Goal: Communication & Community: Answer question/provide support

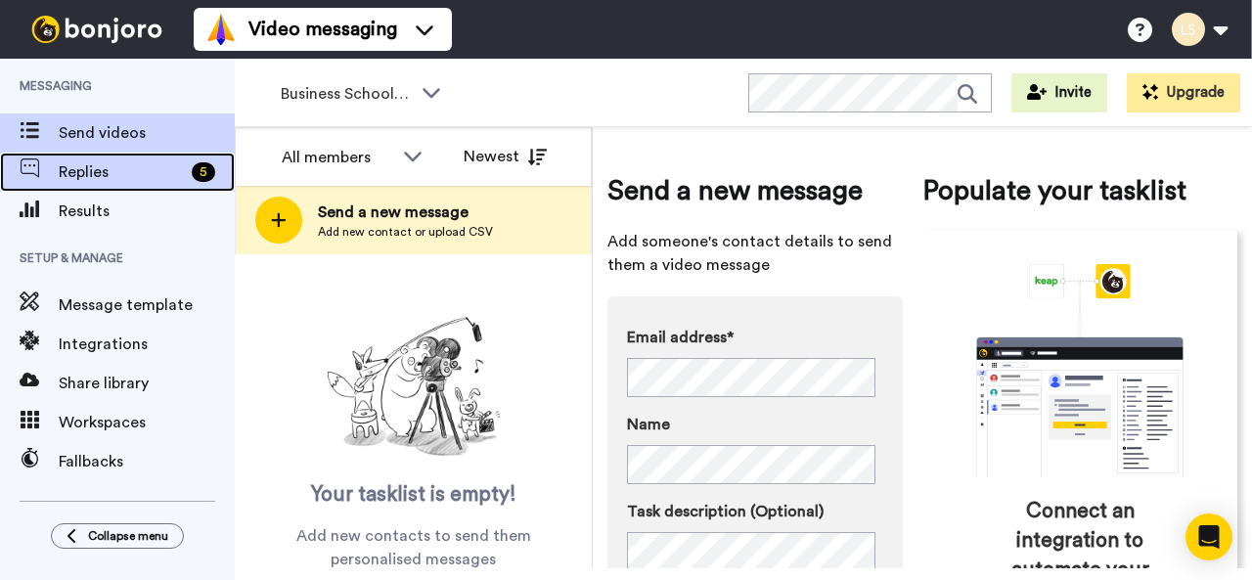
click at [141, 169] on span "Replies" at bounding box center [121, 171] width 125 height 23
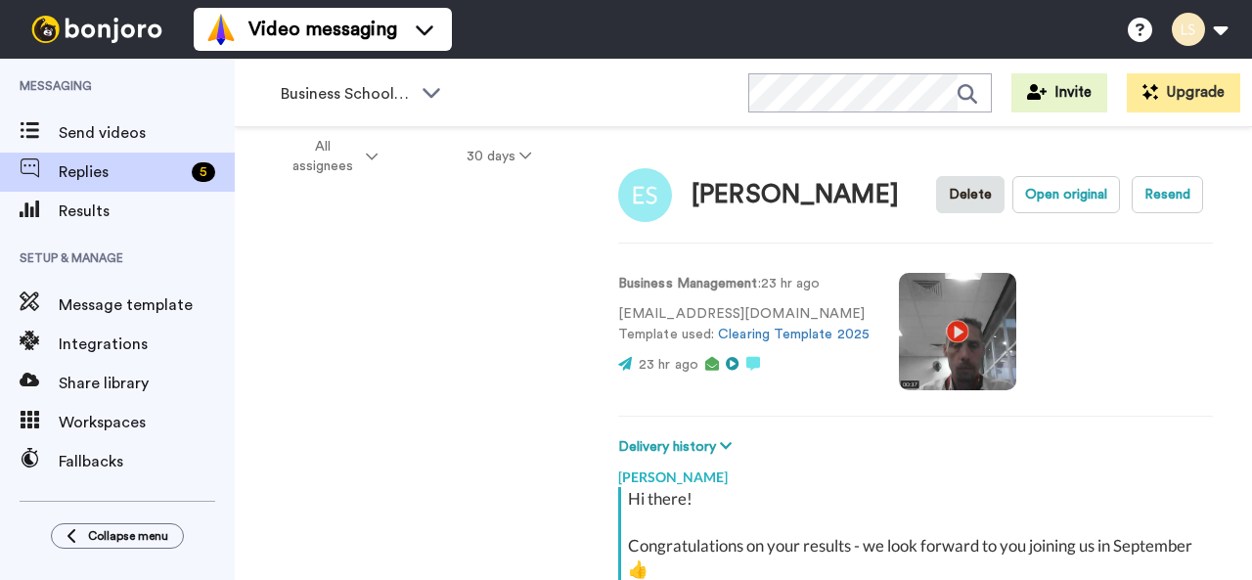
scroll to position [265, 0]
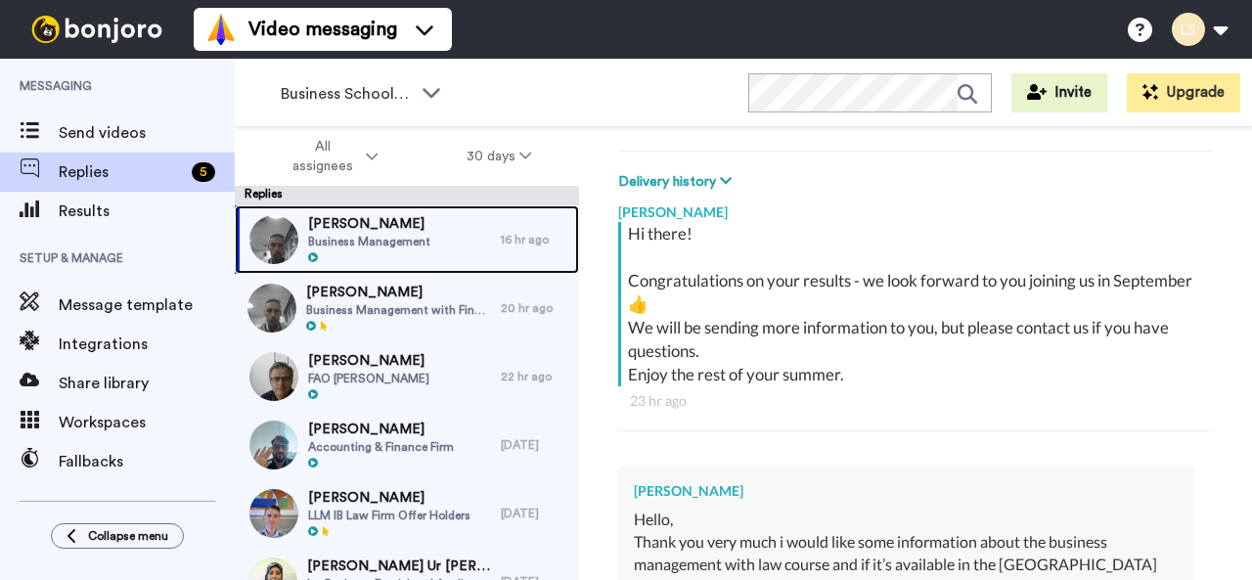
click at [346, 228] on span "[PERSON_NAME]" at bounding box center [369, 224] width 122 height 20
type textarea "x"
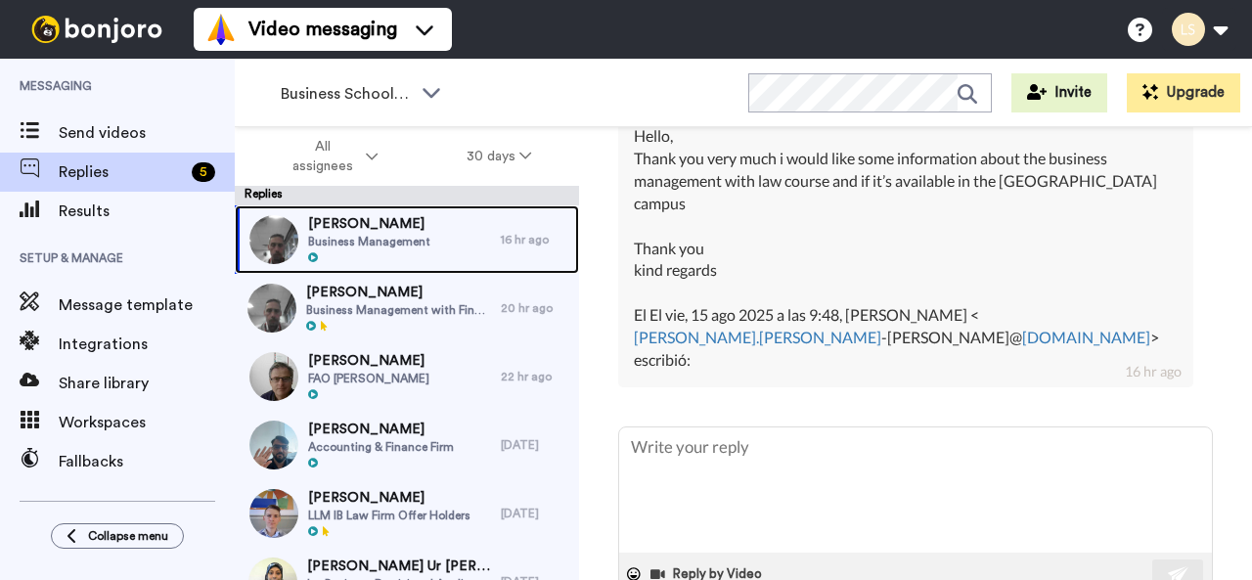
scroll to position [649, 0]
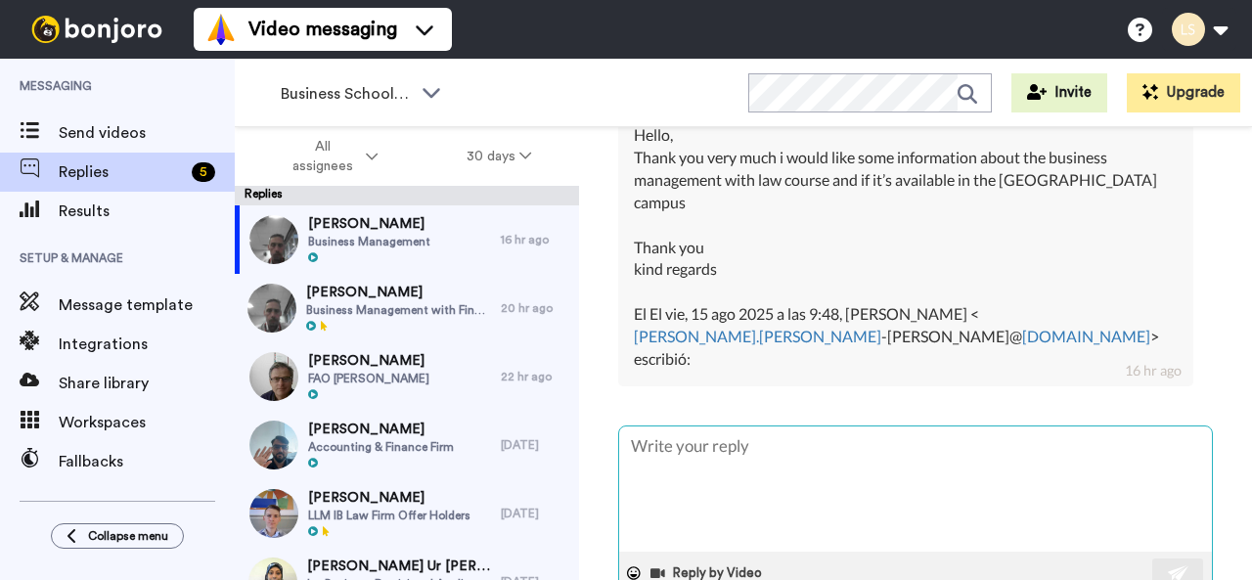
click at [651, 426] on textarea at bounding box center [915, 488] width 593 height 125
type textarea "D"
type textarea "x"
type textarea "De"
type textarea "x"
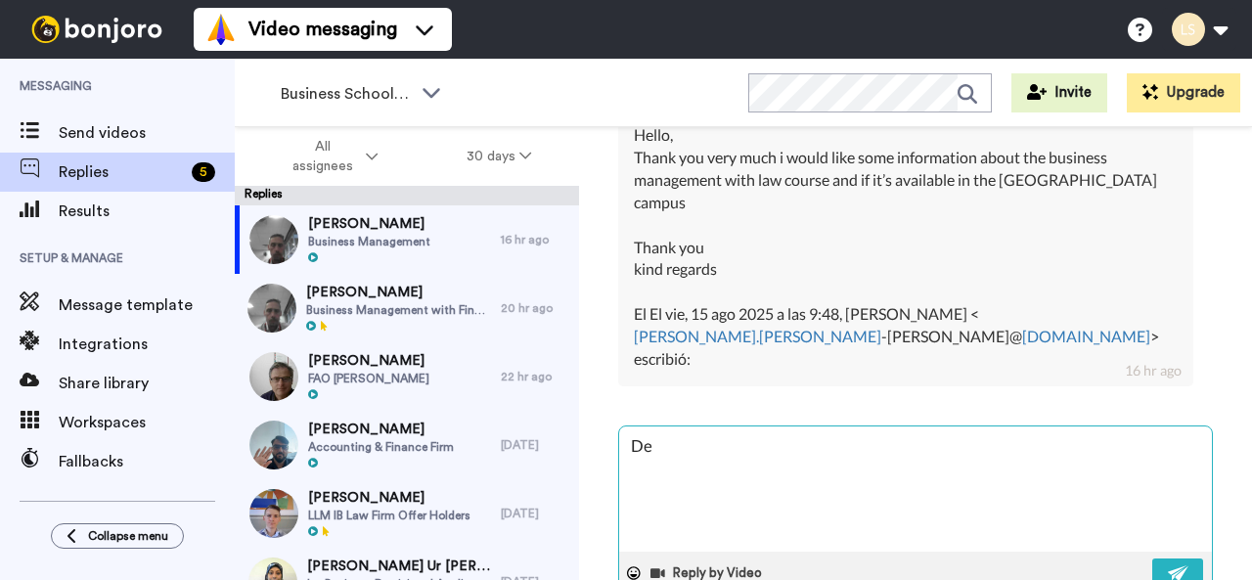
type textarea "Dea"
type textarea "x"
type textarea "Dear"
type textarea "x"
type textarea "Dear"
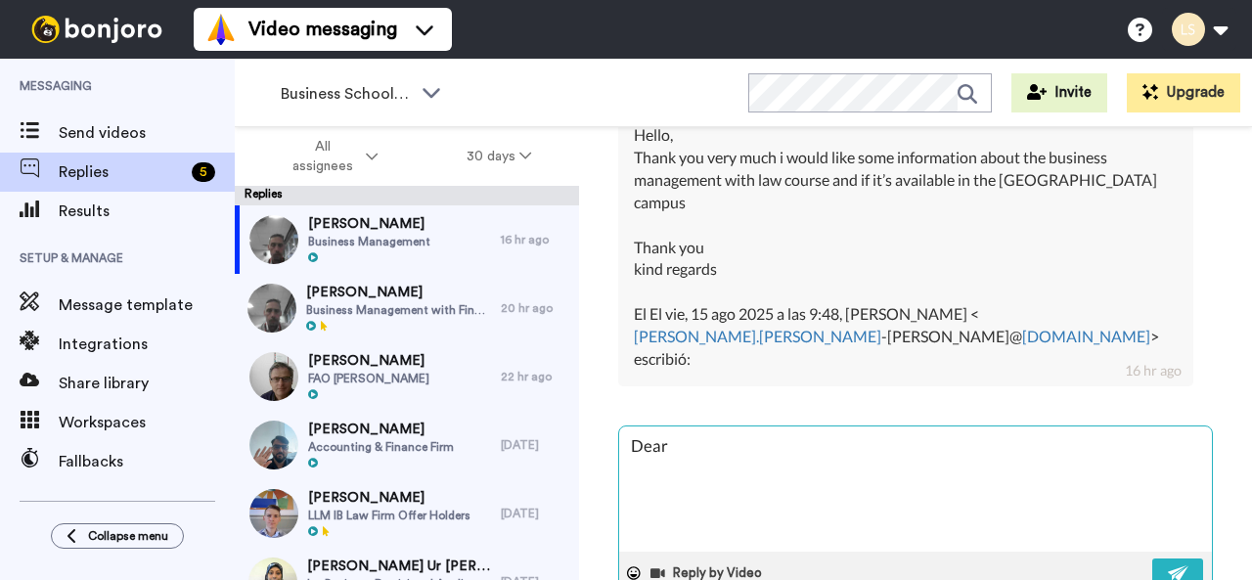
type textarea "x"
type textarea "Dear E"
type textarea "x"
type textarea "Dear Ev"
type textarea "x"
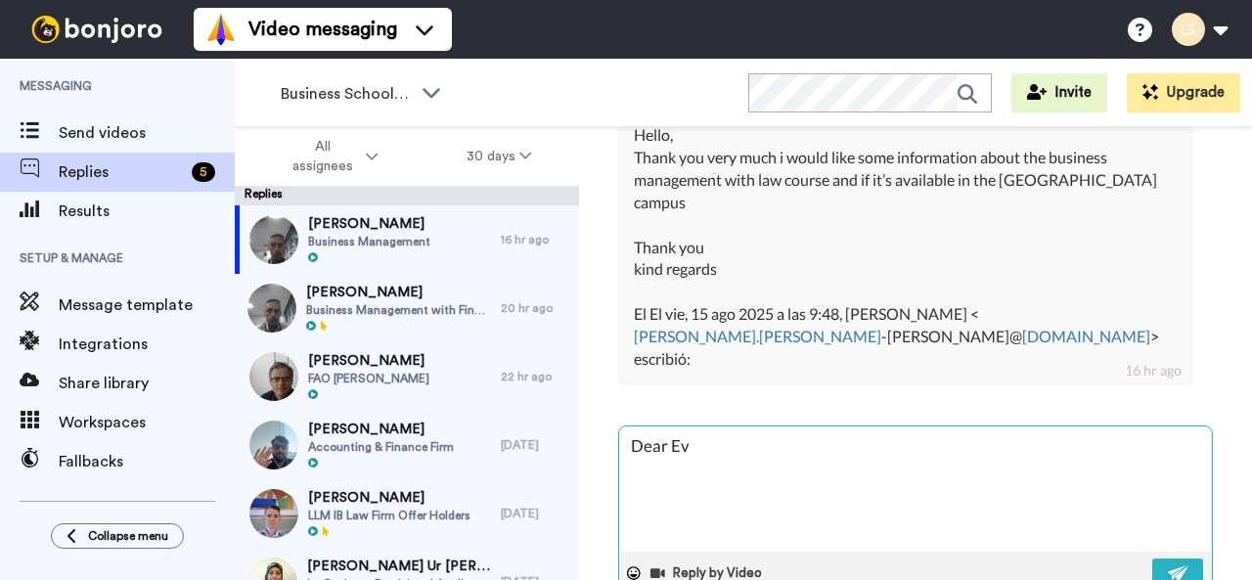
type textarea "Dear Eva"
type textarea "x"
type textarea "Dear Eva,"
type textarea "x"
type textarea "Dear Eva,"
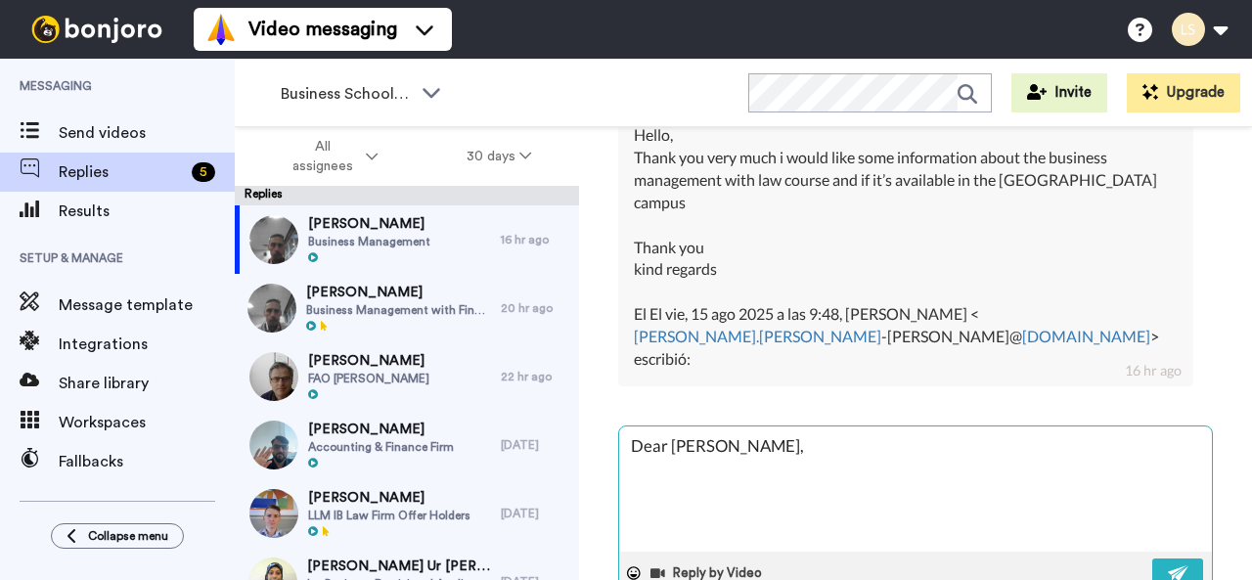
type textarea "x"
type textarea "Dear Eva, y"
type textarea "x"
type textarea "Dear Eva, ye"
type textarea "x"
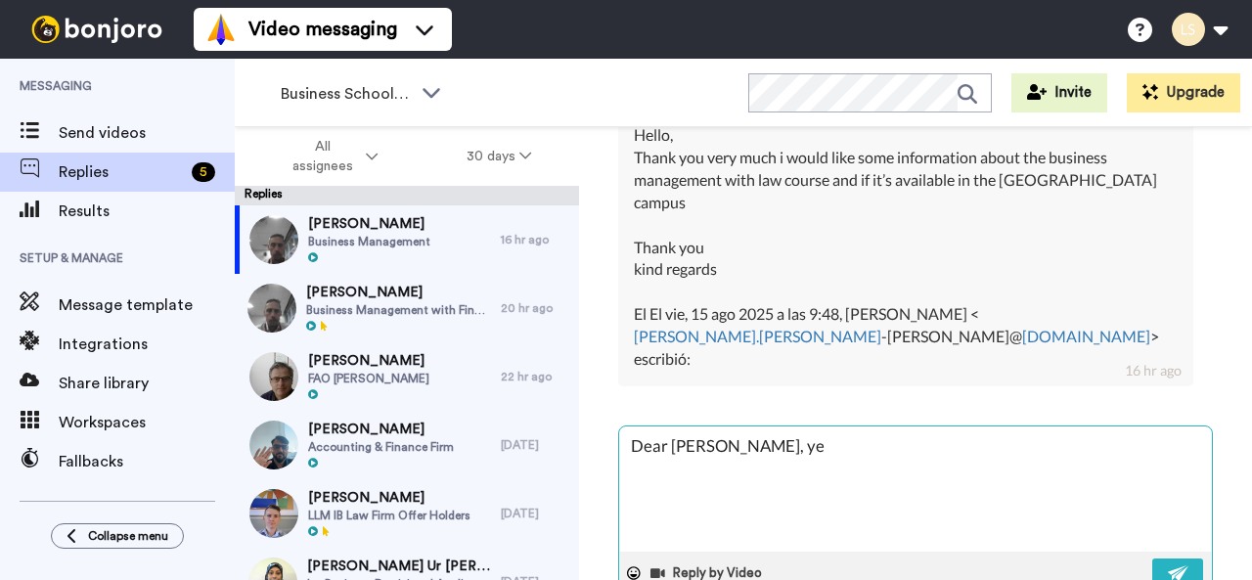
type textarea "Dear Eva, yes"
type textarea "x"
type textarea "Dear Eva, yes,"
type textarea "x"
type textarea "Dear Eva, yes,"
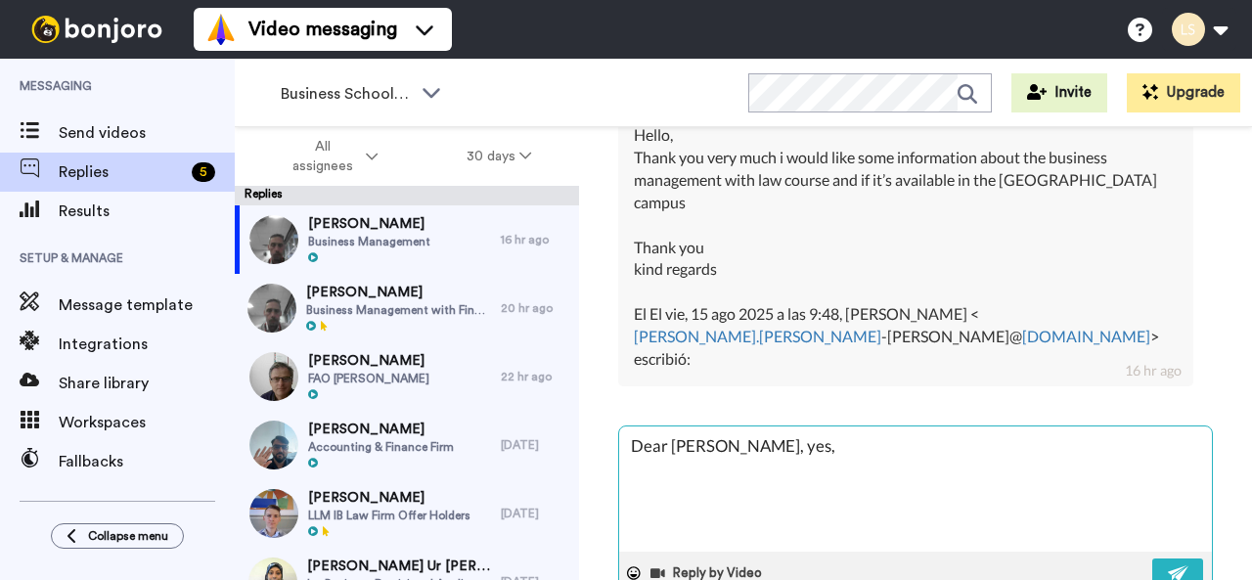
type textarea "x"
type textarea "Dear Eva, yes, i"
type textarea "x"
type textarea "Dear Eva, yes, it"
type textarea "x"
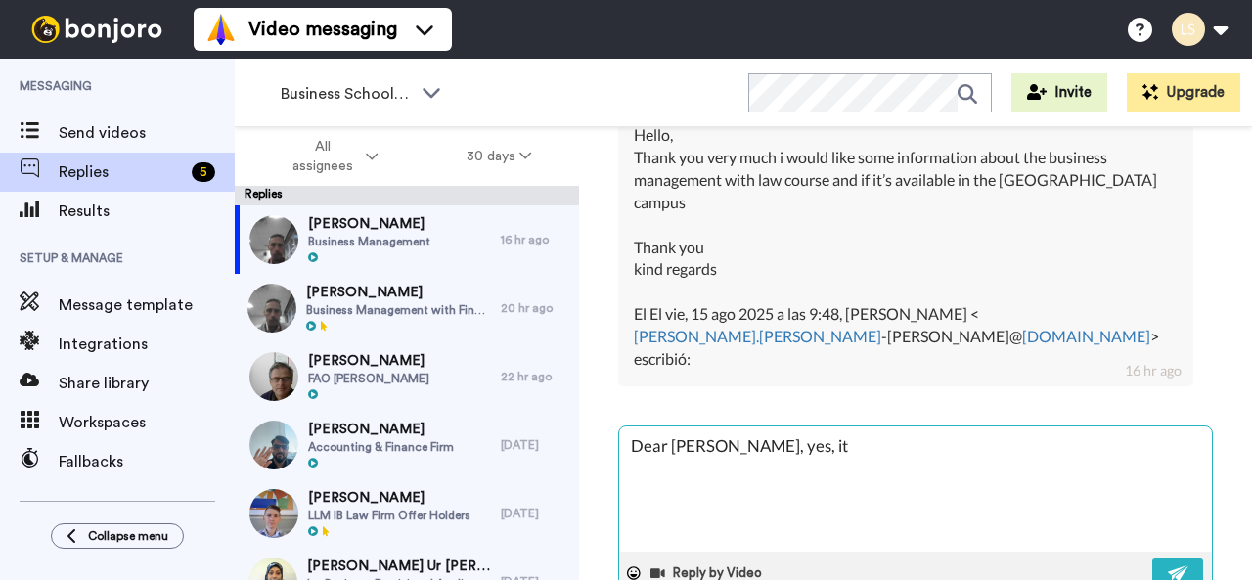
type textarea "Dear Eva, yes, it"
type textarea "x"
type textarea "Dear Eva, yes, it d"
type textarea "x"
type textarea "Dear Eva, yes, it do"
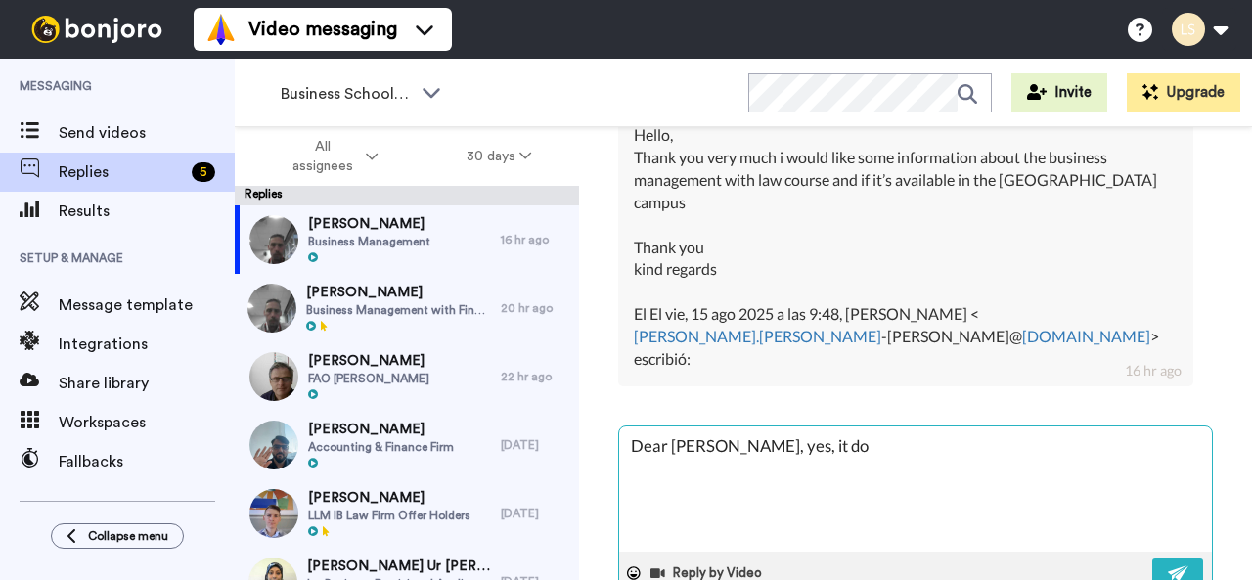
type textarea "x"
type textarea "Dear Eva, yes, it doe"
type textarea "x"
type textarea "Dear Eva, yes, it does"
type textarea "x"
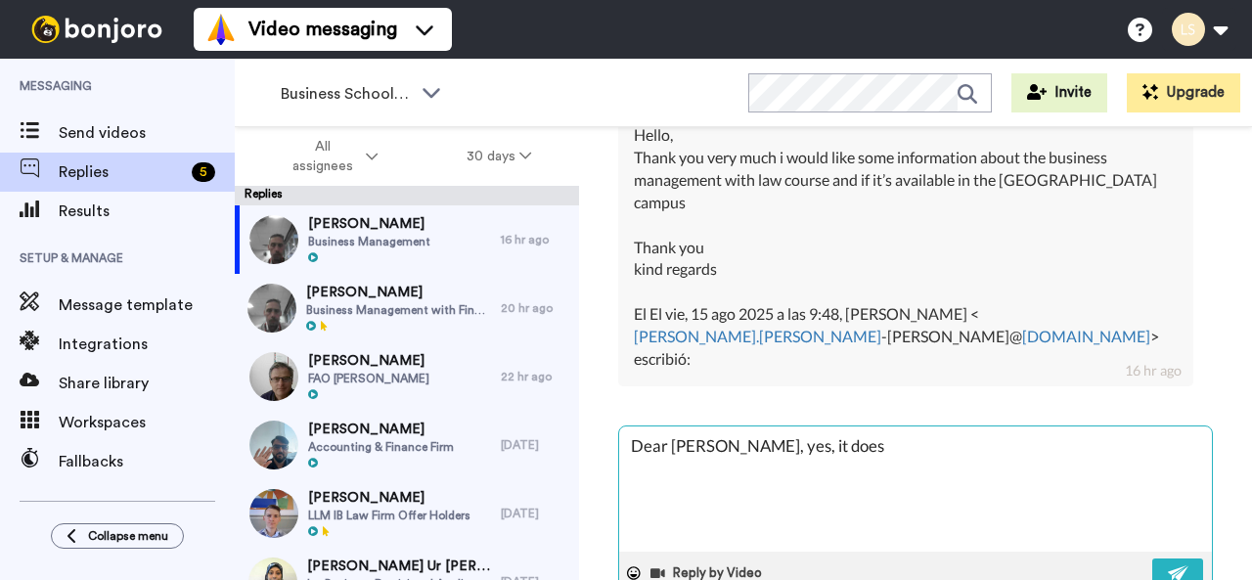
type textarea "Dear Eva, yes, it does"
type textarea "x"
type textarea "Dear Eva, yes, it does r"
type textarea "x"
type textarea "Dear Eva, yes, it does ru"
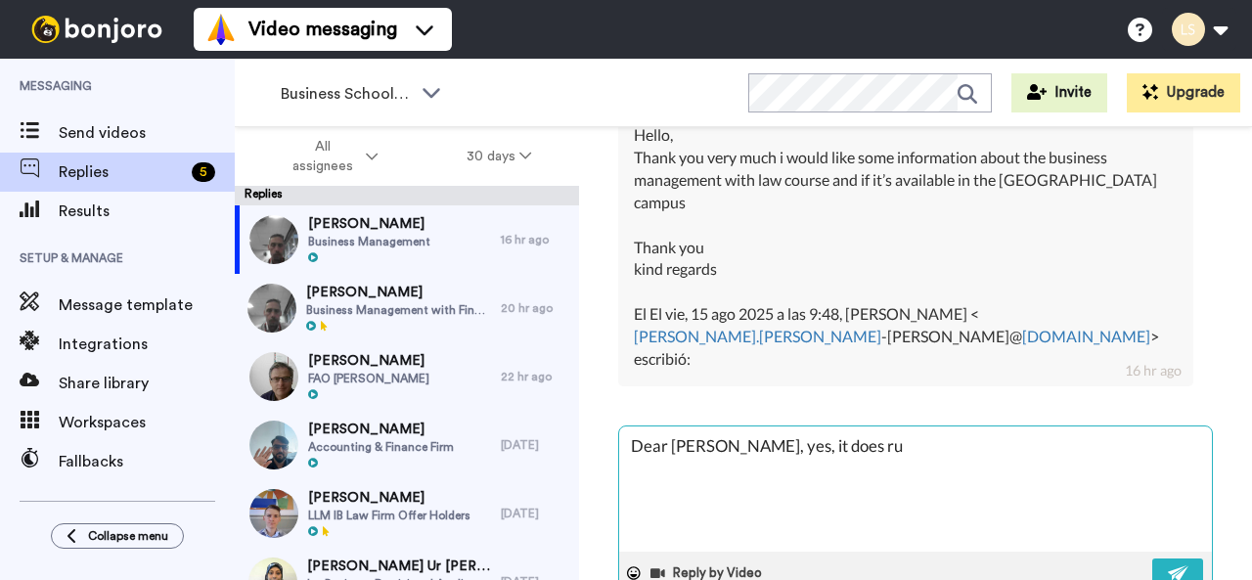
type textarea "x"
type textarea "Dear Eva, yes, it does run"
type textarea "x"
type textarea "Dear Eva, yes, it does run"
type textarea "x"
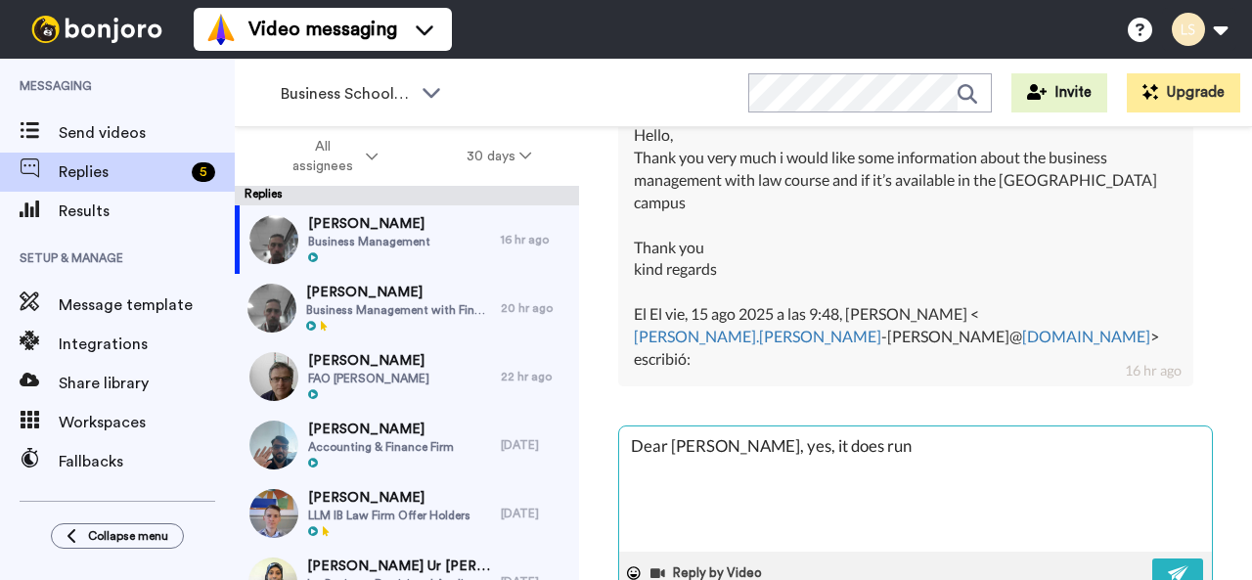
type textarea "Dear Eva, yes, it does run a"
type textarea "x"
type textarea "Dear Eva, yes, it does run at"
type textarea "x"
type textarea "Dear Eva, yes, it does run at"
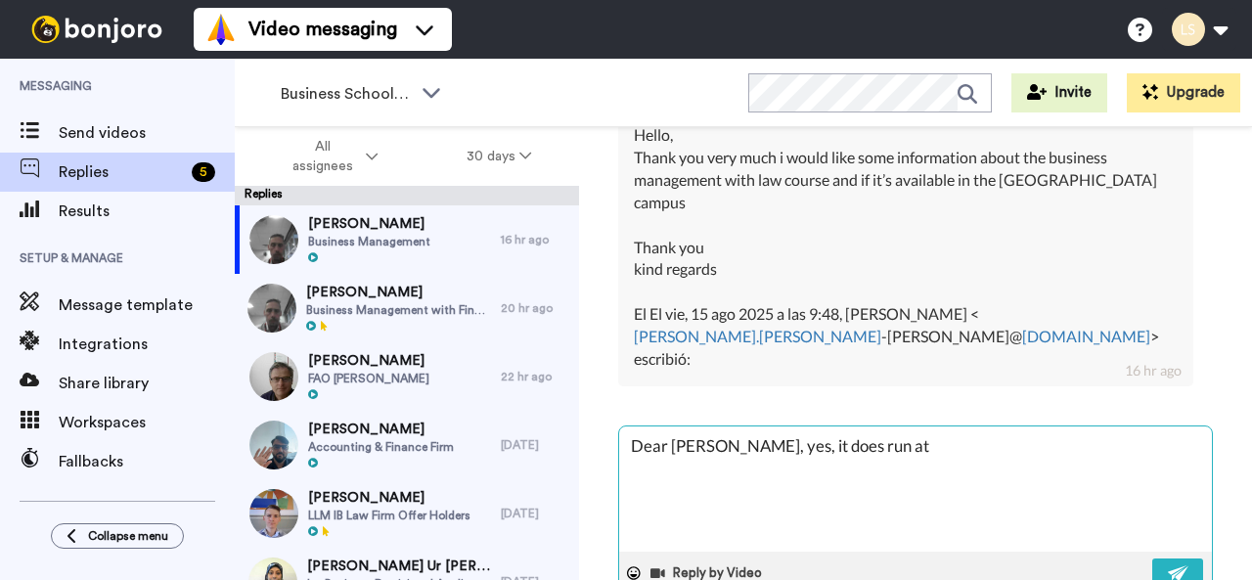
type textarea "x"
type textarea "Dear Eva, yes, it does run at t"
type textarea "x"
type textarea "Dear Eva, yes, it does run at th"
type textarea "x"
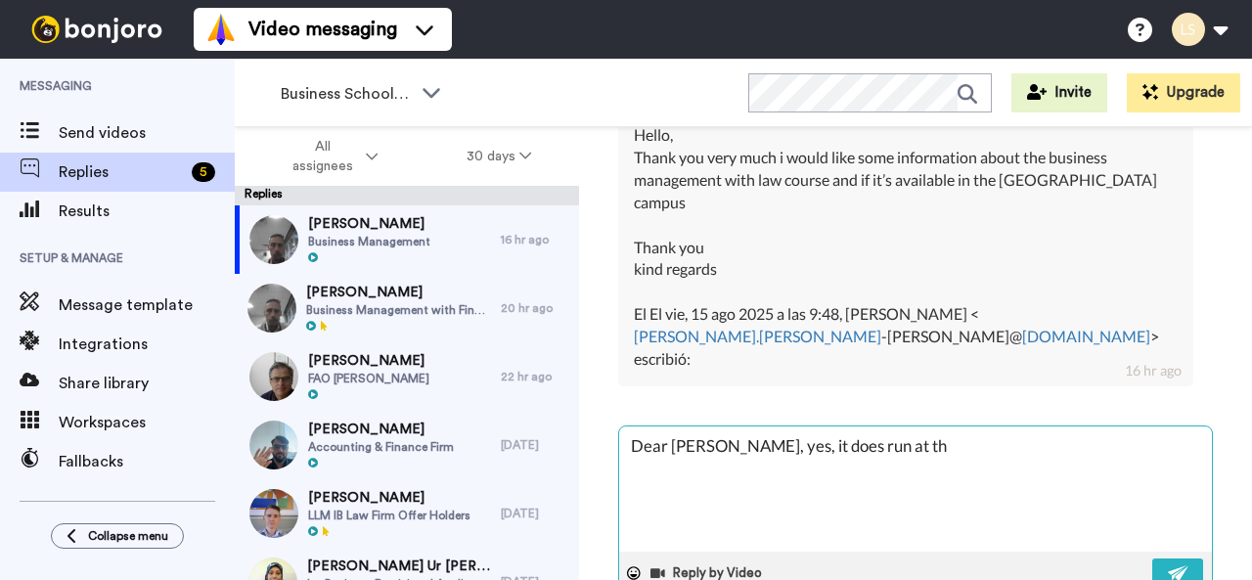
type textarea "Dear Eva, yes, it does run at the"
type textarea "x"
type textarea "Dear Eva, yes, it does run at the"
type textarea "x"
type textarea "Dear Eva, yes, it does run at the B"
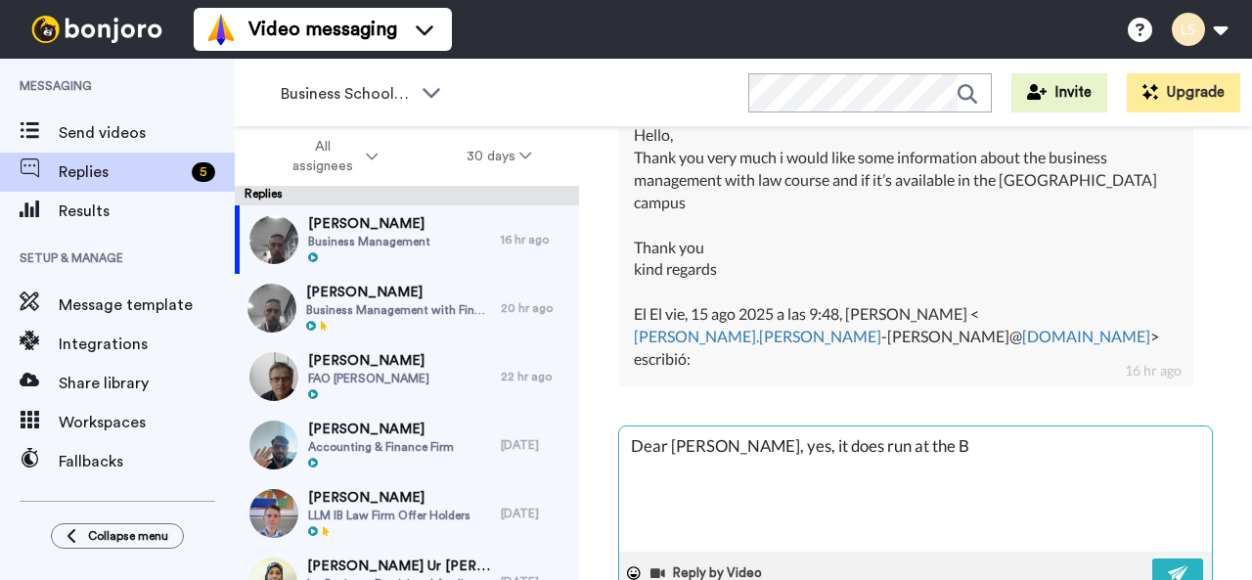
type textarea "x"
type textarea "Dear Eva, yes, it does run at the Be"
type textarea "x"
type textarea "Dear Eva, yes, it does run at the Bed"
type textarea "x"
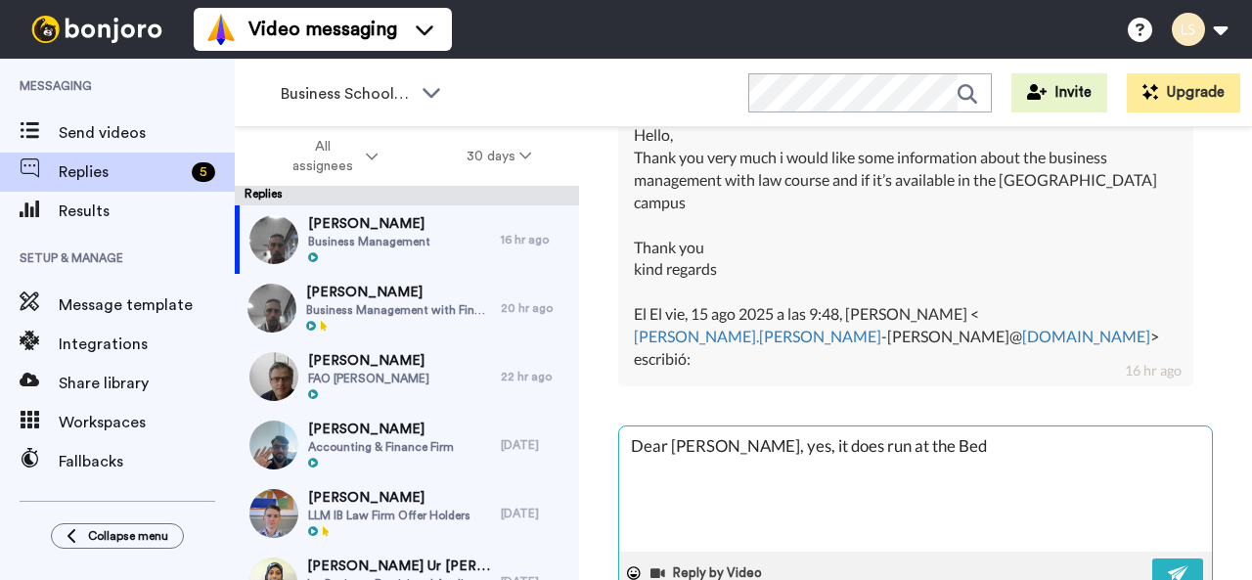
type textarea "Dear Eva, yes, it does run at the Bedf"
type textarea "x"
type textarea "Dear Eva, yes, it does run at the Bedfo"
type textarea "x"
type textarea "Dear Eva, yes, it does run at the Bedfor"
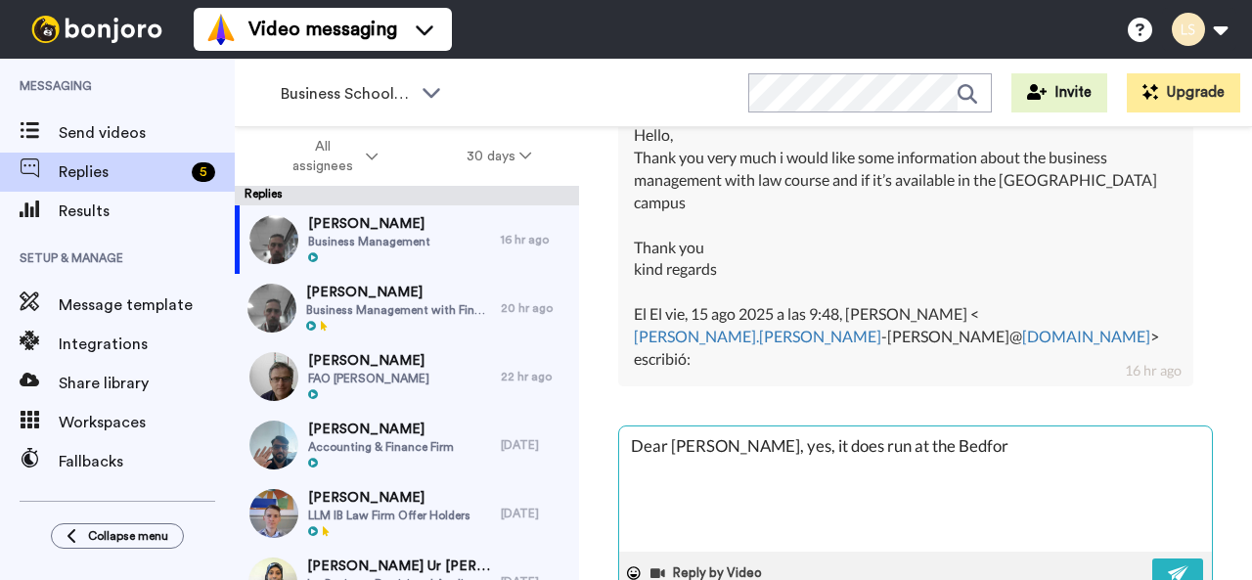
type textarea "x"
type textarea "Dear Eva, yes, it does run at the Bedford"
type textarea "x"
type textarea "Dear Eva, yes, it does run at the Bedford"
type textarea "x"
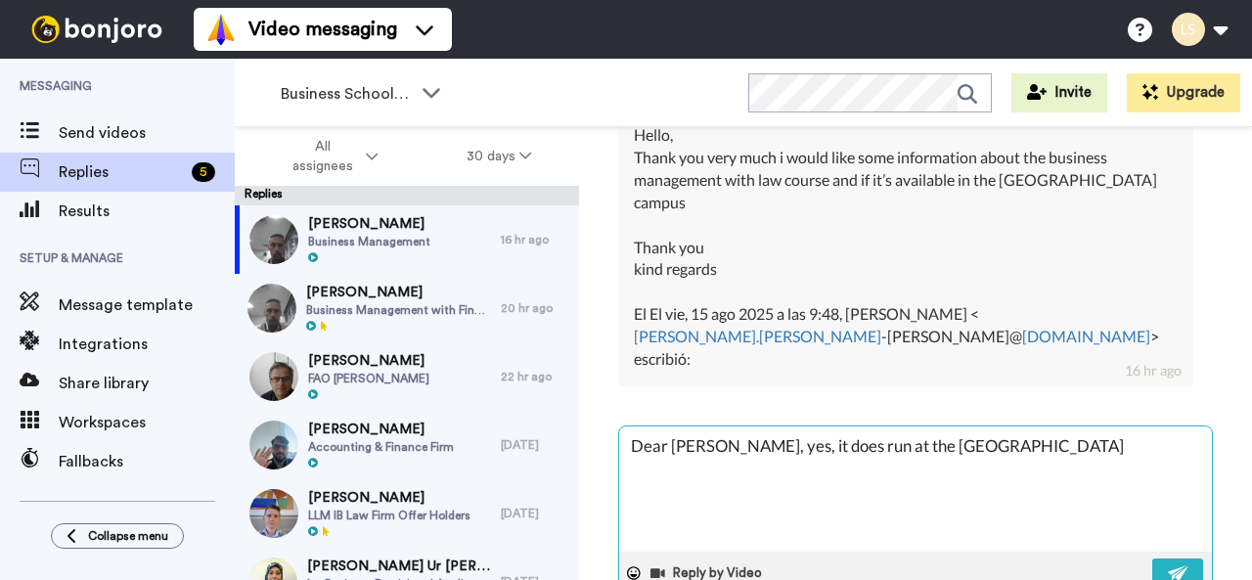
type textarea "Dear Eva, yes, it does run at the Bedford c"
type textarea "x"
type textarea "Dear Eva, yes, it does run at the Bedford ca"
type textarea "x"
type textarea "Dear Eva, yes, it does run at the Bedford cam"
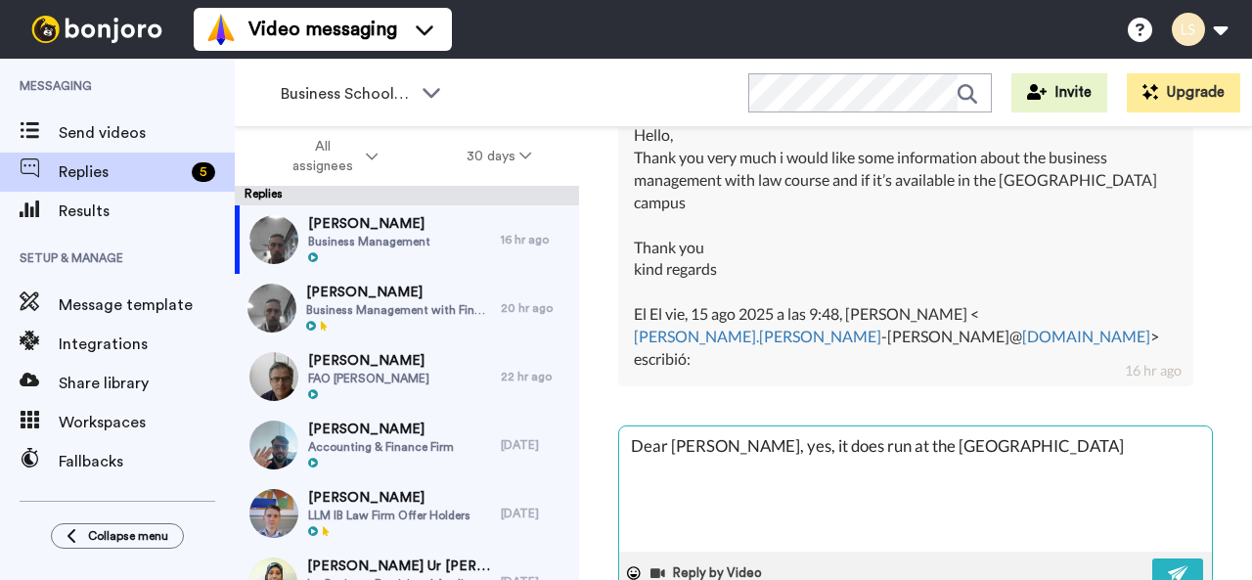
type textarea "x"
type textarea "Dear Eva, yes, it does run at the Bedford camp"
type textarea "x"
type textarea "Dear Eva, yes, it does run at the Bedford campu"
type textarea "x"
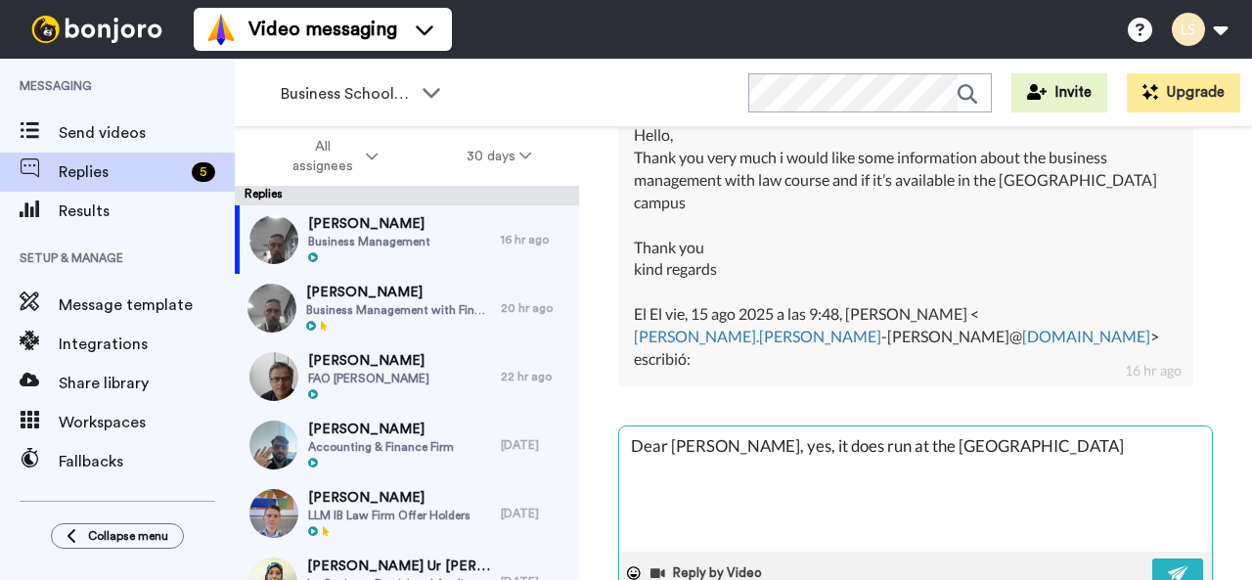
type textarea "Dear Eva, yes, it does run at the Bedford campus"
type textarea "x"
type textarea "Dear Eva, yes, it does run at the Bedford campus."
type textarea "x"
type textarea "Dear Eva, yes, it does run at the Bedford campus."
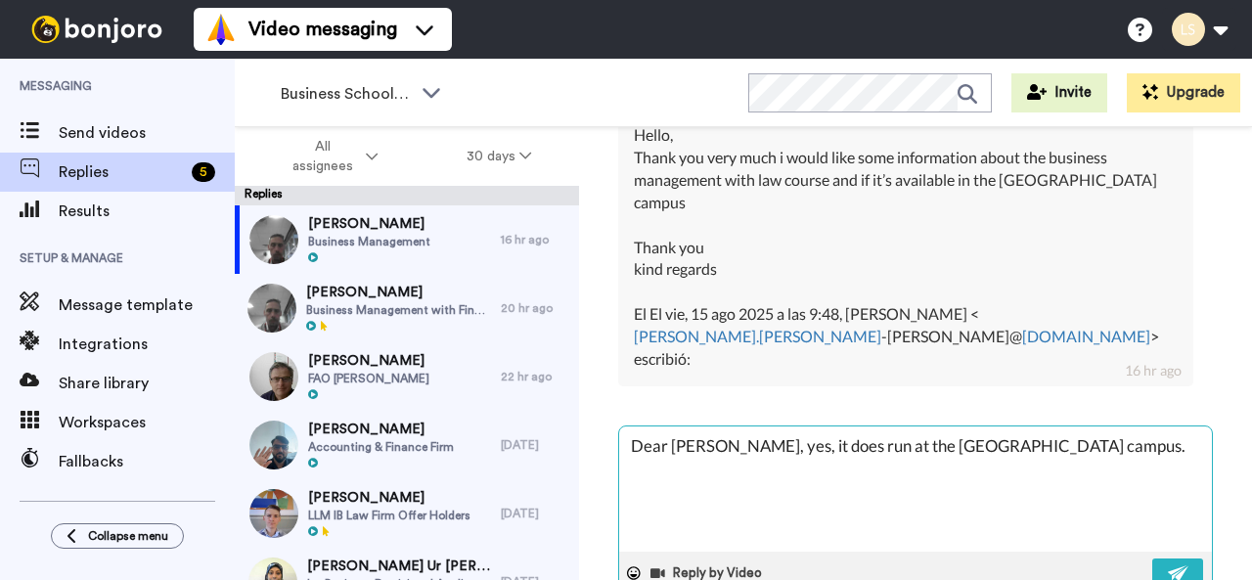
type textarea "x"
type textarea "Dear Eva, yes, it does run at the Bedford campus. I"
type textarea "x"
type textarea "Dear Eva, yes, it does run at the Bedford campus. If"
type textarea "x"
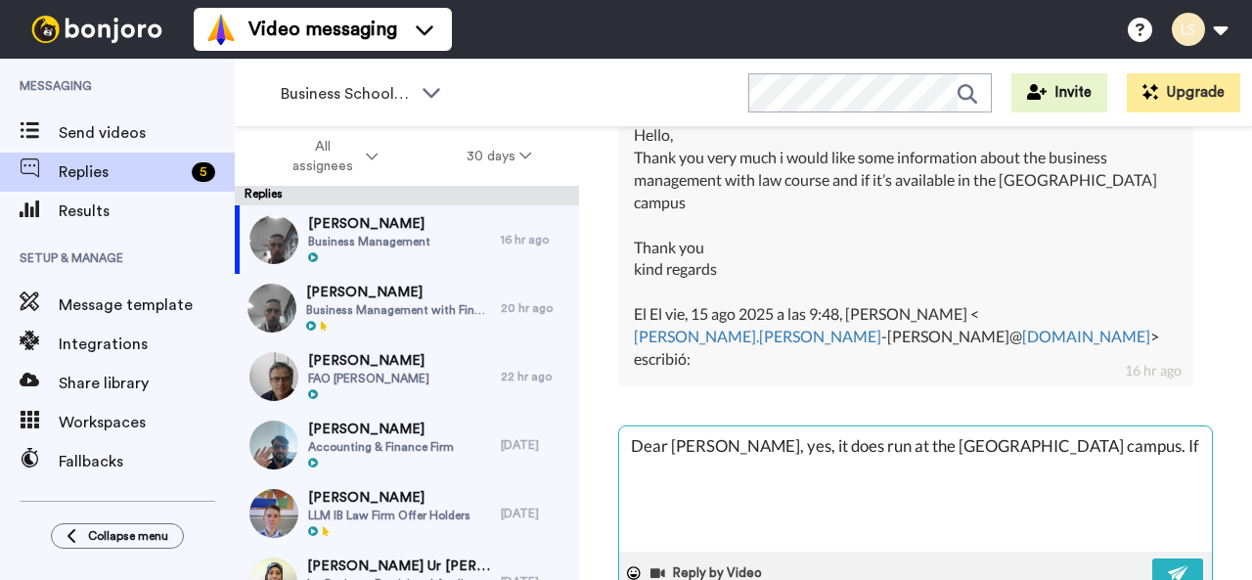
type textarea "Dear Eva, yes, it does run at the Bedford campus. If"
type textarea "x"
type textarea "Dear Eva, yes, it does run at the Bedford campus. If y"
type textarea "x"
type textarea "Dear Eva, yes, it does run at the Bedford campus. If yo"
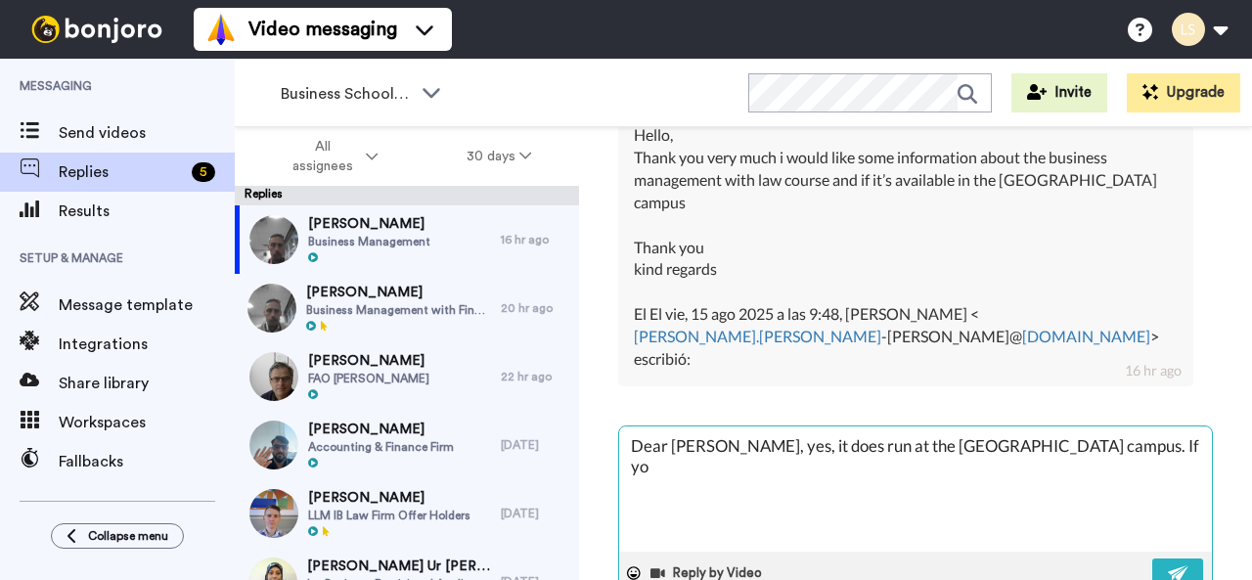
type textarea "x"
type textarea "Dear Eva, yes, it does run at the Bedford campus. If you"
type textarea "x"
type textarea "Dear Eva, yes, it does run at the Bedford campus. If you"
type textarea "x"
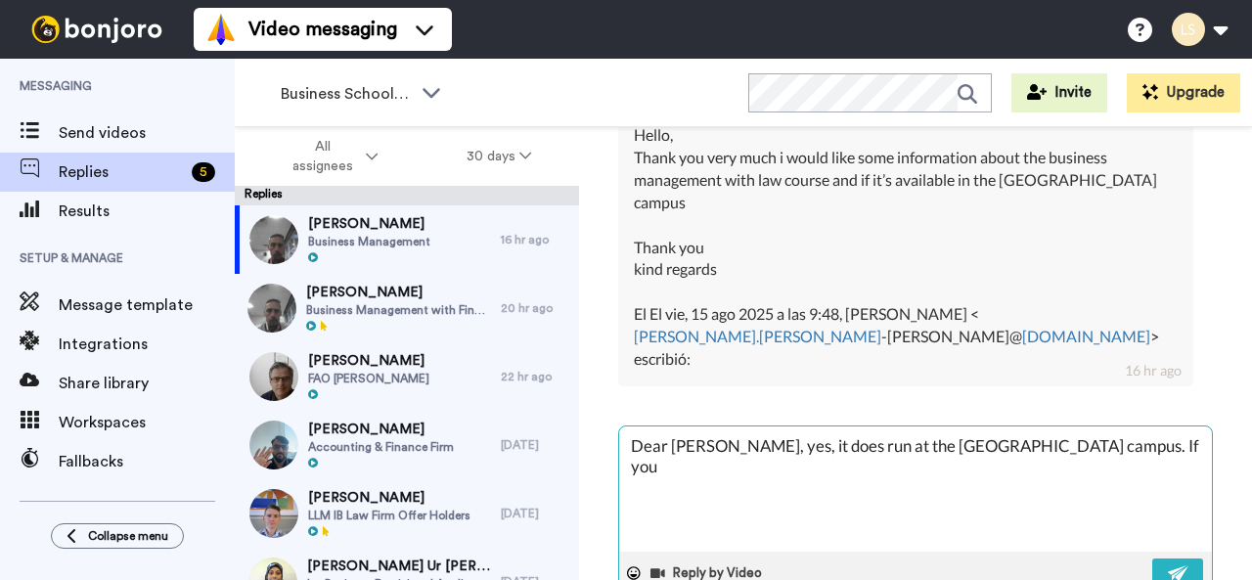
type textarea "Dear Eva, yes, it does run at the Bedford campus. If you w"
type textarea "x"
type textarea "Dear Eva, yes, it does run at the Bedford campus. If you wo"
type textarea "x"
type textarea "Dear Eva, yes, it does run at the Bedford campus. If you wou"
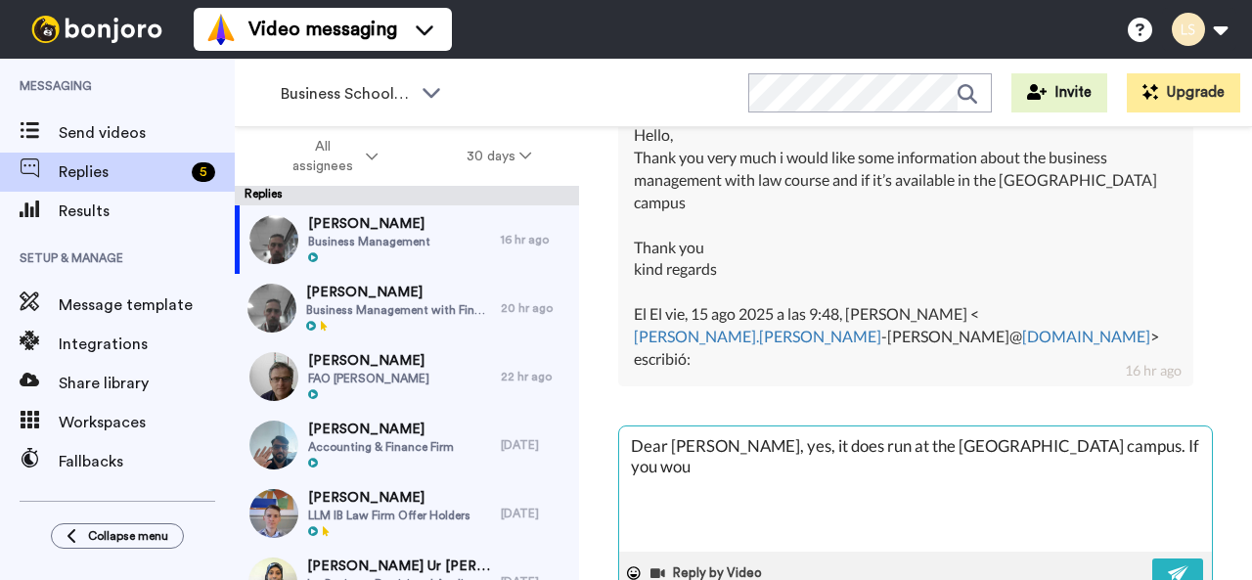
type textarea "x"
type textarea "Dear Eva, yes, it does run at the Bedford campus. If you woul"
type textarea "x"
type textarea "Dear Eva, yes, it does run at the Bedford campus. If you would"
type textarea "x"
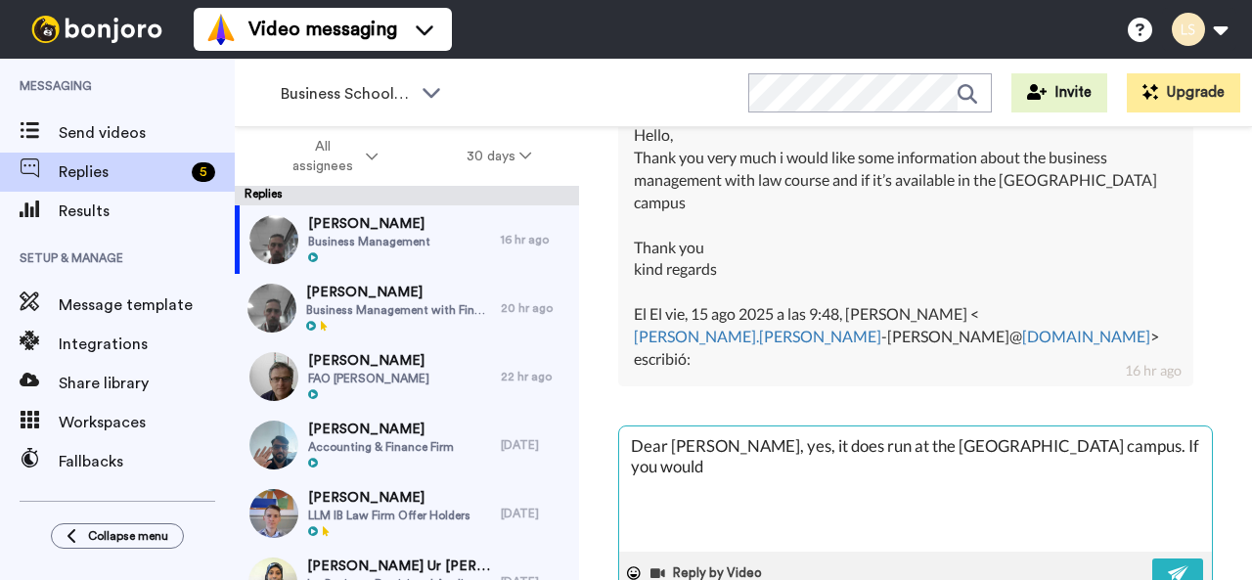
type textarea "Dear Eva, yes, it does run at the Bedford campus. If you would"
type textarea "x"
type textarea "Dear Eva, yes, it does run at the Bedford campus. If you would l"
type textarea "x"
type textarea "Dear Eva, yes, it does run at the Bedford campus. If you would li"
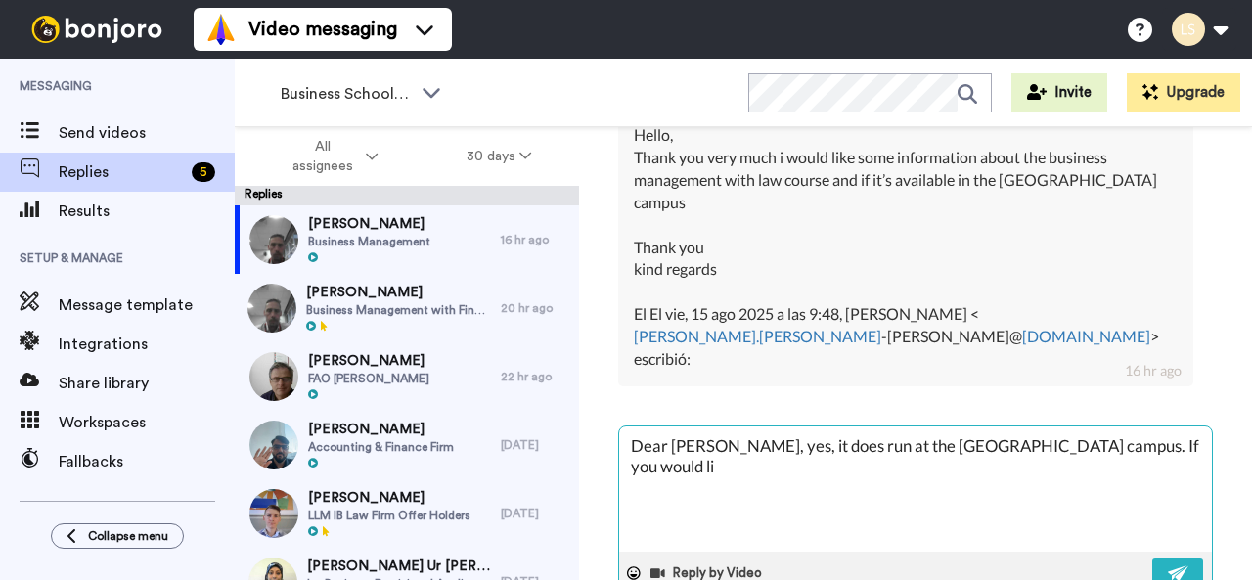
type textarea "x"
type textarea "Dear Eva, yes, it does run at the Bedford campus. If you would lik"
type textarea "x"
type textarea "Dear Eva, yes, it does run at the Bedford campus. If you would like"
type textarea "x"
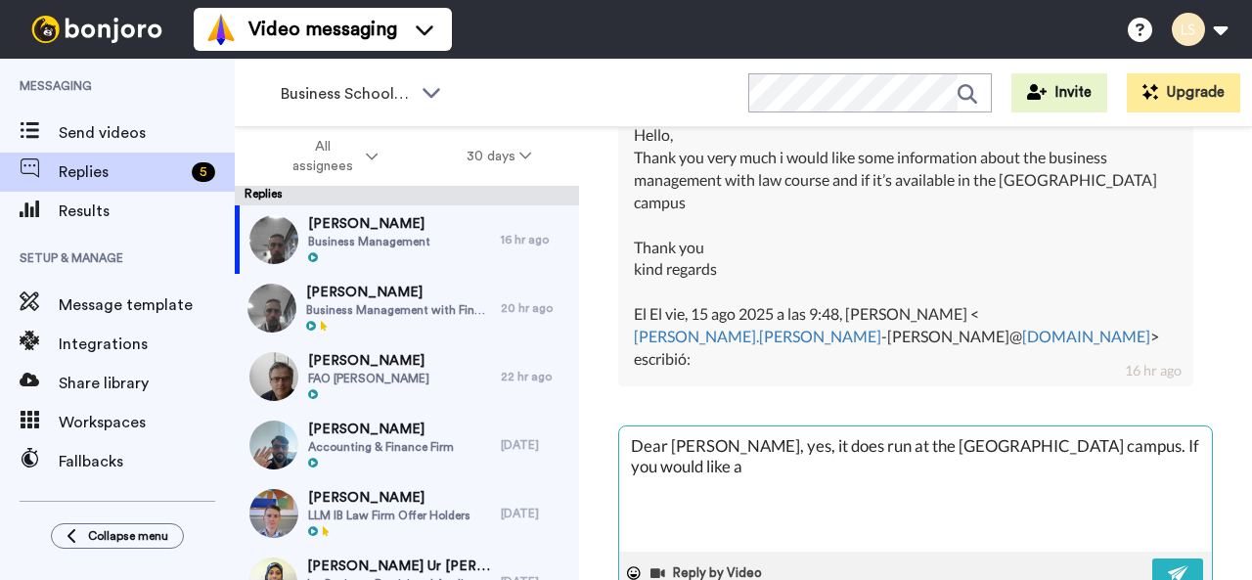
type textarea "Dear Eva, yes, it does run at the Bedford campus. If you would like a"
type textarea "x"
type textarea "Dear Eva, yes, it does run at the Bedford campus. If you would like a c"
type textarea "x"
type textarea "Dear Eva, yes, it does run at the Bedford campus. If you would like a ch"
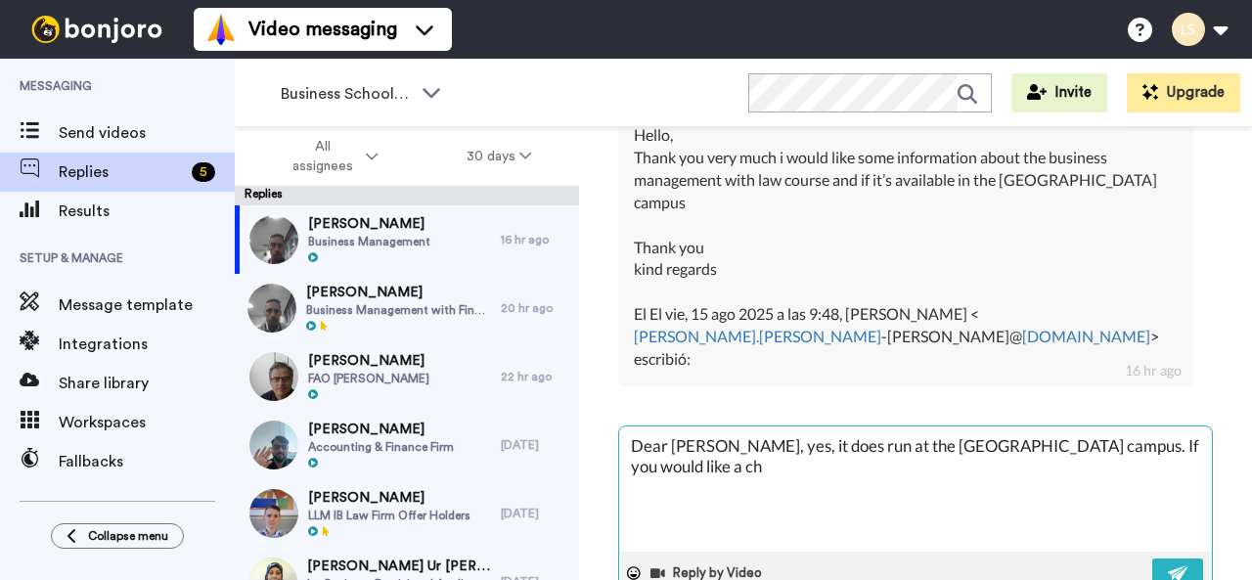
type textarea "x"
type textarea "Dear Eva, yes, it does run at the Bedford campus. If you would like a cha"
type textarea "x"
type textarea "Dear Eva, yes, it does run at the Bedford campus. If you would like a chat"
type textarea "x"
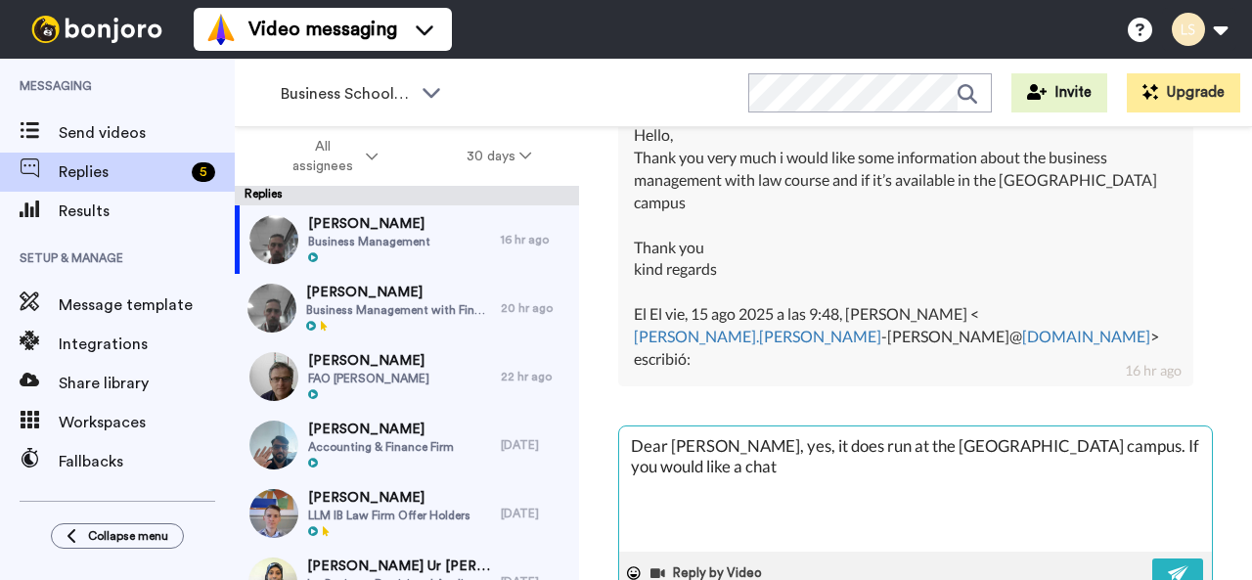
type textarea "Dear Eva, yes, it does run at the Bedford campus. If you would like a chat"
type textarea "x"
type textarea "Dear Eva, yes, it does run at the Bedford campus. If you would like a chat a"
type textarea "x"
type textarea "Dear Eva, yes, it does run at the Bedford campus. If you would like a chat ab"
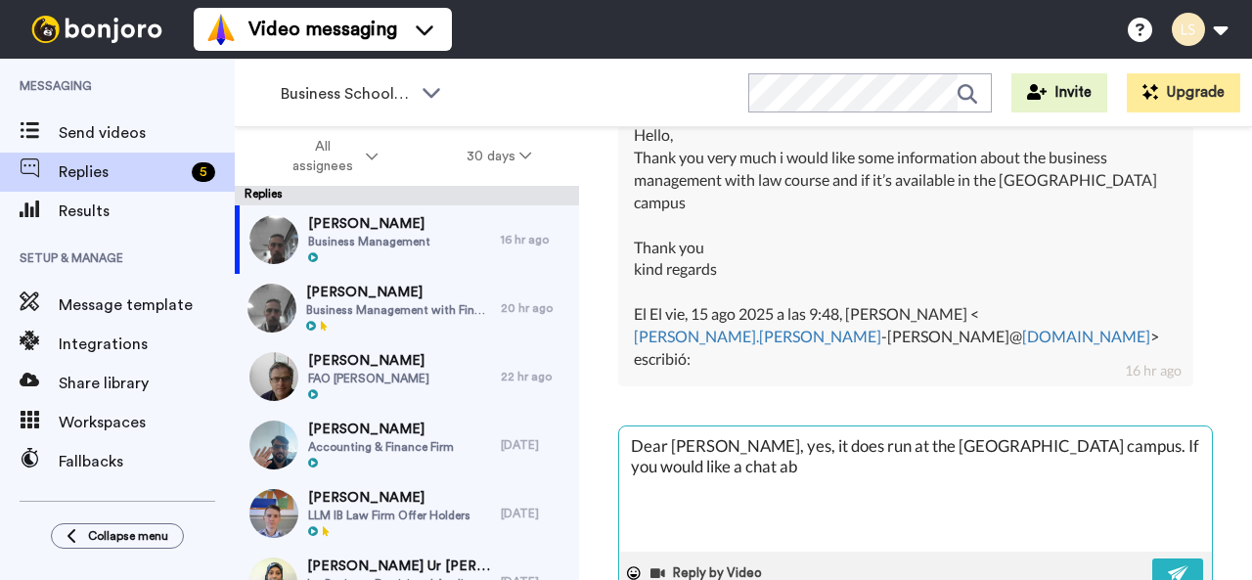
type textarea "x"
type textarea "Dear Eva, yes, it does run at the Bedford campus. If you would like a chat abo"
type textarea "x"
type textarea "Dear Eva, yes, it does run at the Bedford campus. If you would like a chat abou"
type textarea "x"
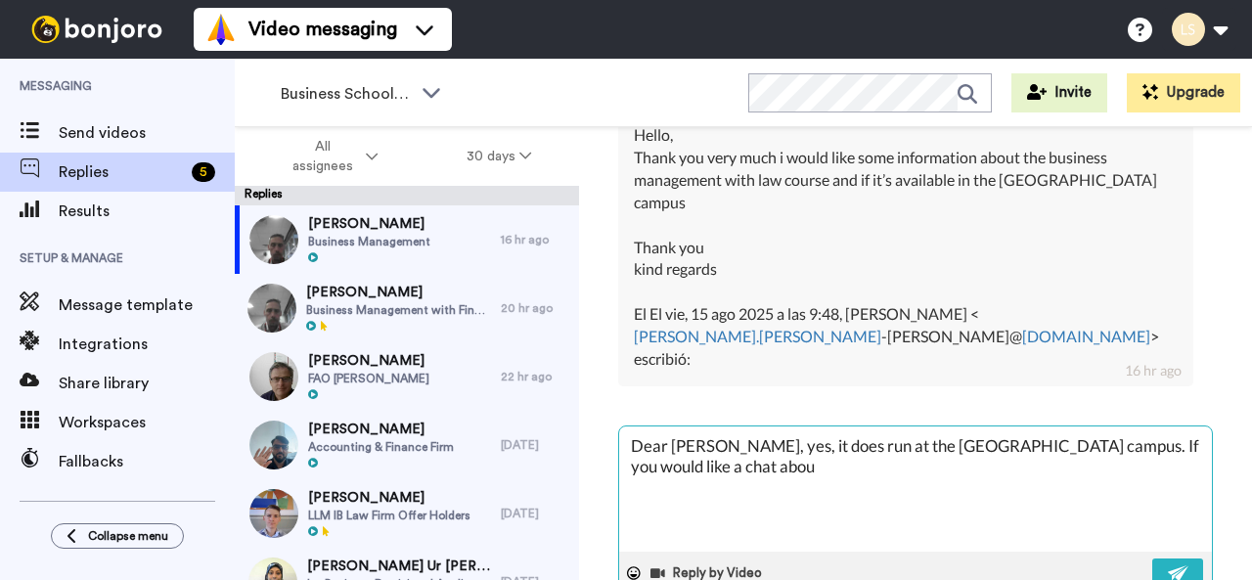
type textarea "Dear Eva, yes, it does run at the Bedford campus. If you would like a chat about"
type textarea "x"
type textarea "Dear Eva, yes, it does run at the Bedford campus. If you would like a chat about"
type textarea "x"
type textarea "Dear Eva, yes, it does run at the Bedford campus. If you would like a chat abou…"
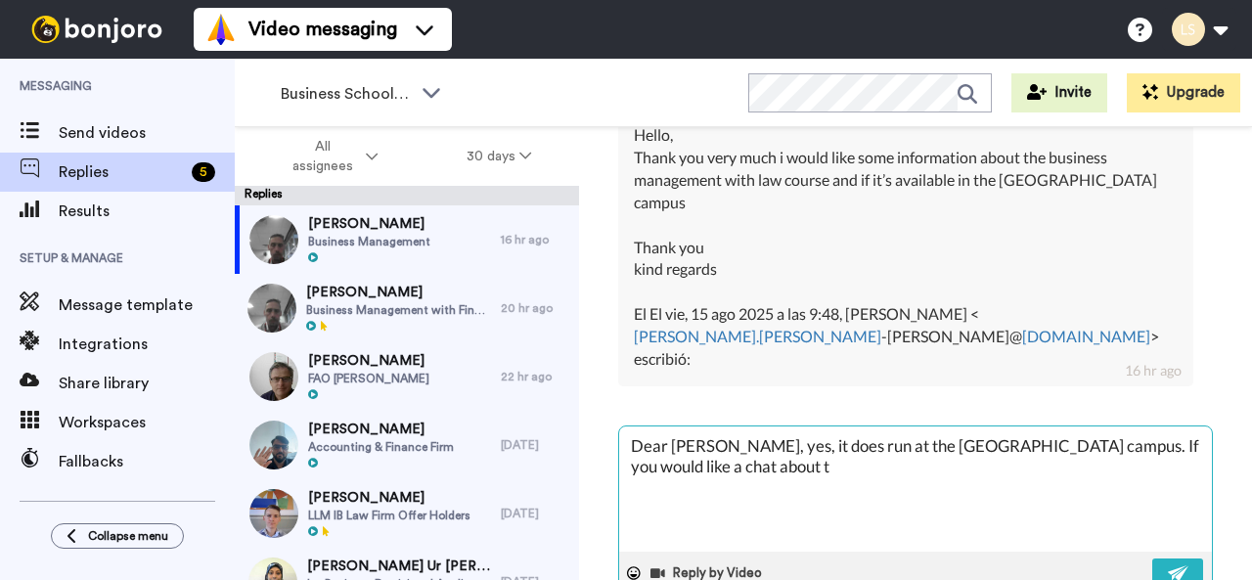
type textarea "x"
type textarea "Dear Eva, yes, it does run at the Bedford campus. If you would like a chat abou…"
type textarea "x"
type textarea "Dear Eva, yes, it does run at the Bedford campus. If you would like a chat abou…"
type textarea "x"
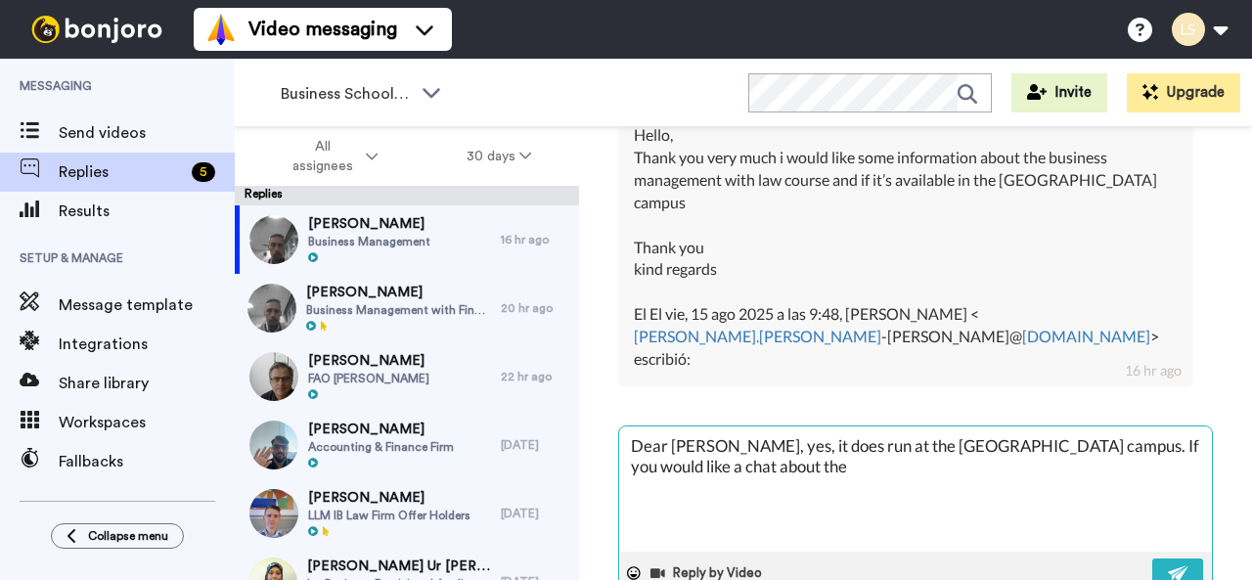
type textarea "Dear Eva, yes, it does run at the Bedford campus. If you would like a chat abou…"
type textarea "x"
type textarea "Dear Eva, yes, it does run at the Bedford campus. If you would like a chat abou…"
type textarea "x"
type textarea "Dear Eva, yes, it does run at the Bedford campus. If you would like a chat abou…"
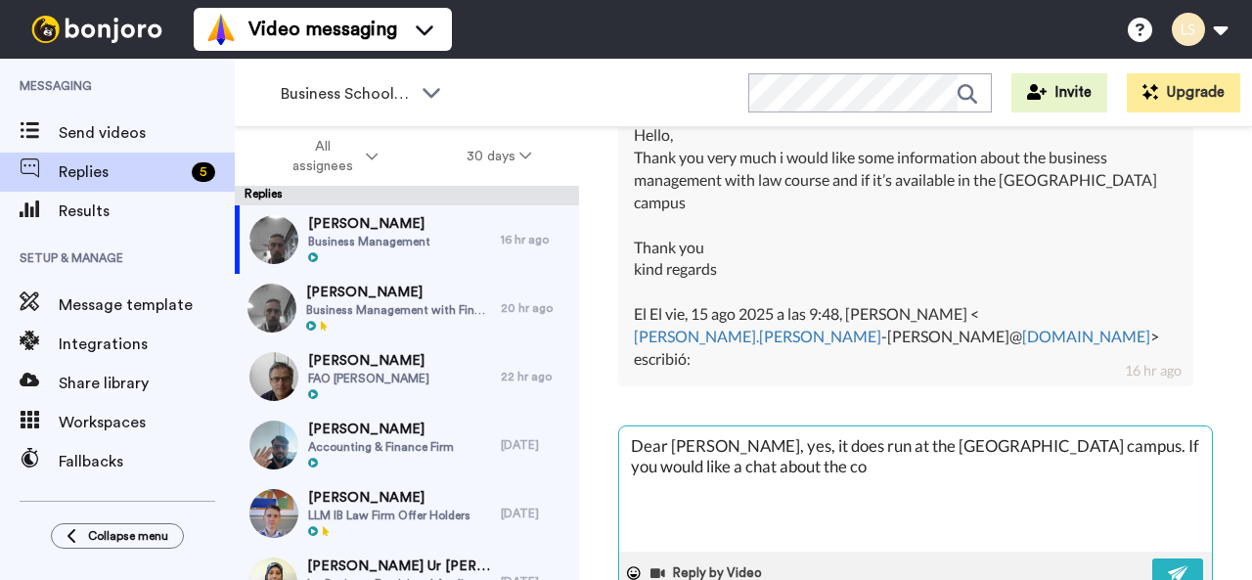
type textarea "x"
type textarea "Dear Eva, yes, it does run at the Bedford campus. If you would like a chat abou…"
type textarea "x"
type textarea "Dear Eva, yes, it does run at the Bedford campus. If you would like a chat abou…"
type textarea "x"
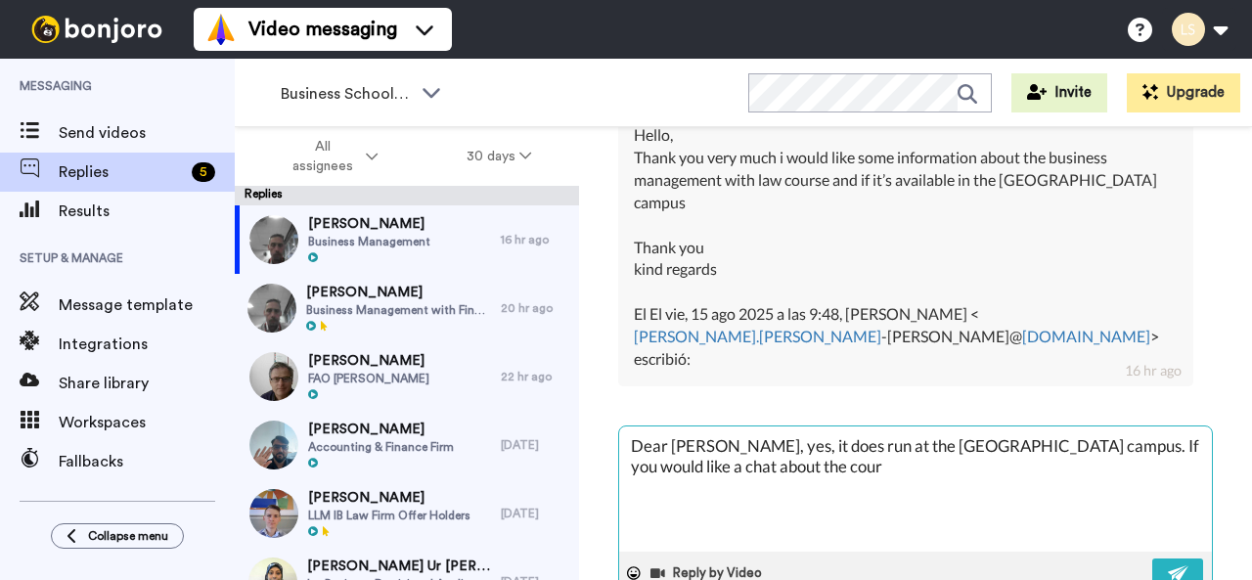
type textarea "Dear Eva, yes, it does run at the Bedford campus. If you would like a chat abou…"
type textarea "x"
type textarea "Dear Eva, yes, it does run at the Bedford campus. If you would like a chat abou…"
type textarea "x"
type textarea "Dear Eva, yes, it does run at the Bedford campus. If you would like a chat abou…"
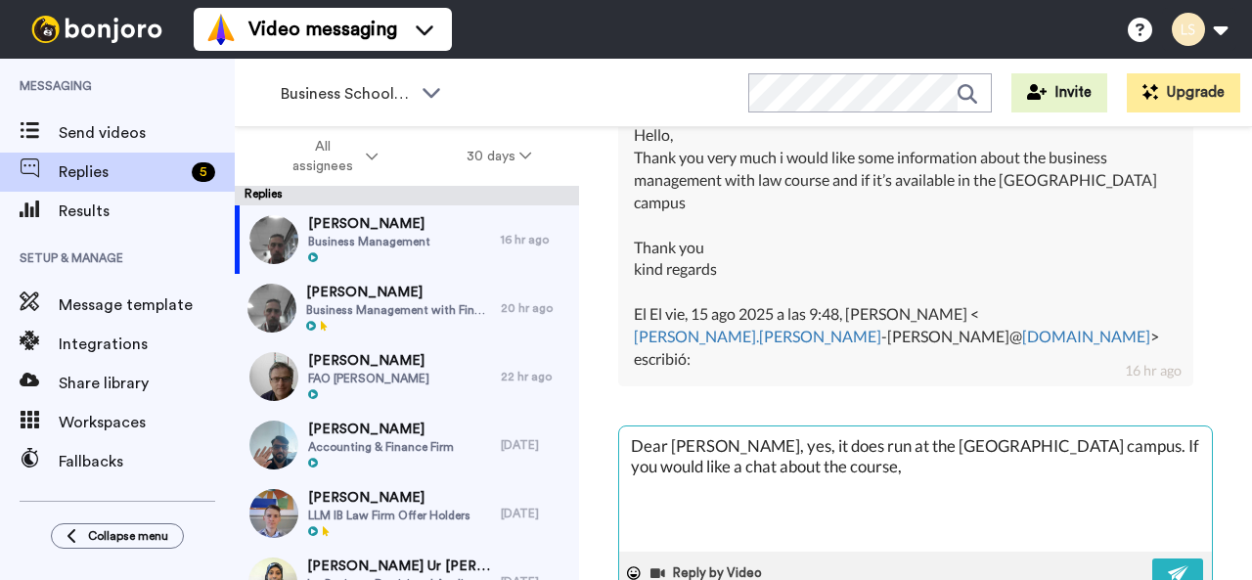
type textarea "x"
type textarea "Dear Eva, yes, it does run at the Bedford campus. If you would like a chat abou…"
type textarea "x"
type textarea "Dear Eva, yes, it does run at the Bedford campus. If you would like a chat abou…"
type textarea "x"
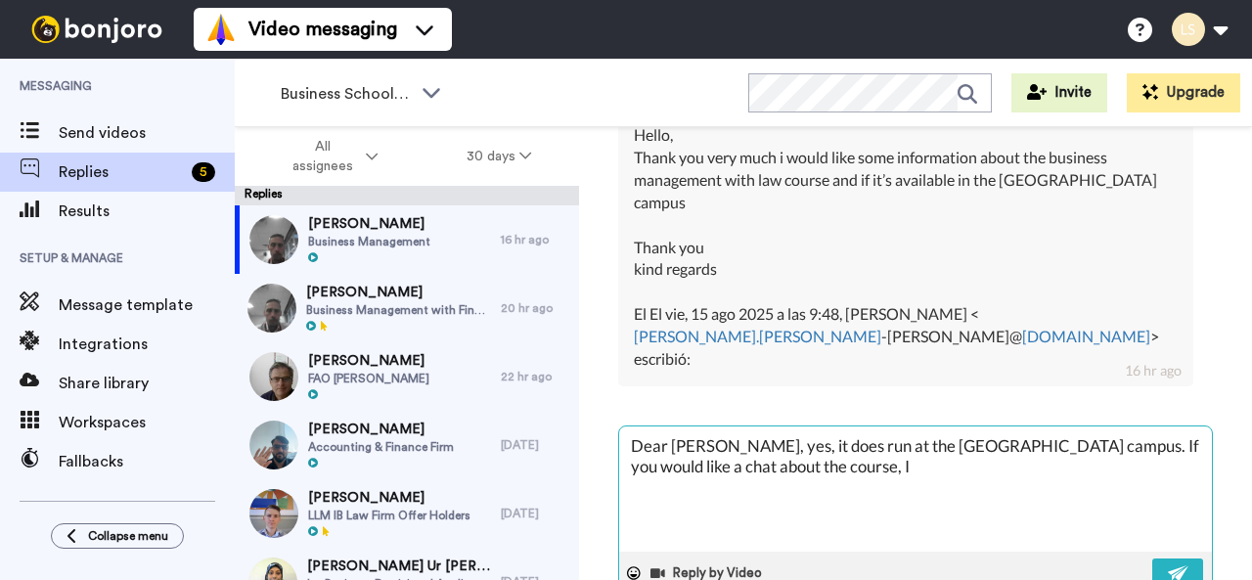
type textarea "Dear Eva, yes, it does run at the Bedford campus. If you would like a chat abou…"
type textarea "x"
type textarea "Dear Eva, yes, it does run at the Bedford campus. If you would like a chat abou…"
type textarea "x"
type textarea "Dear Eva, yes, it does run at the Bedford campus. If you would like a chat abou…"
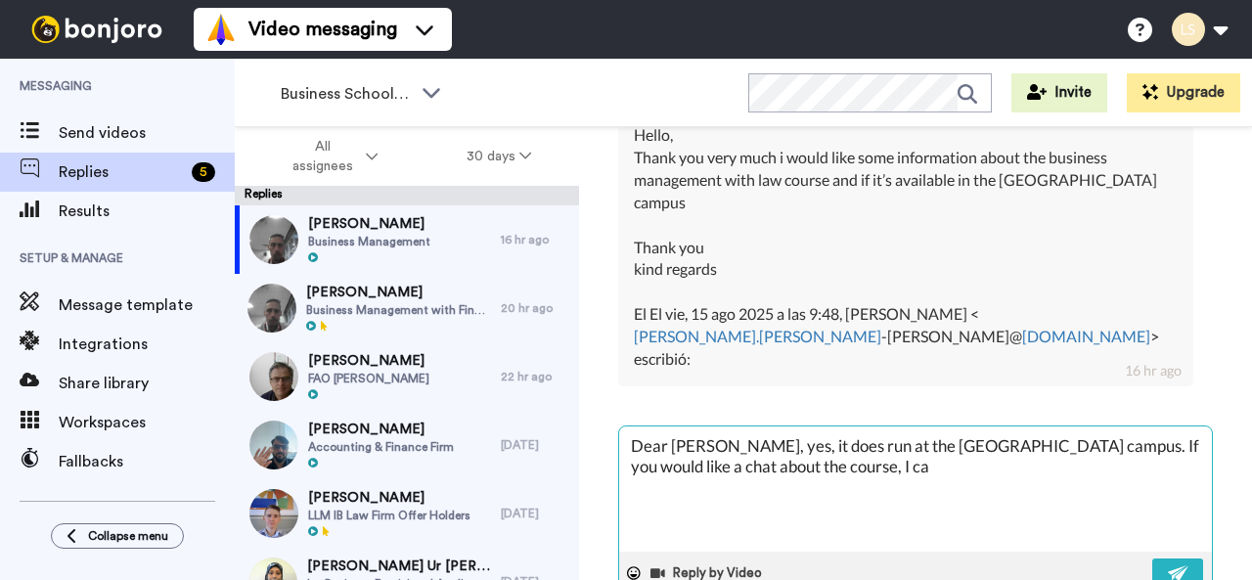
type textarea "x"
type textarea "Dear Eva, yes, it does run at the Bedford campus. If you would like a chat abou…"
type textarea "x"
type textarea "Dear Eva, yes, it does run at the Bedford campus. If you would like a chat abou…"
type textarea "x"
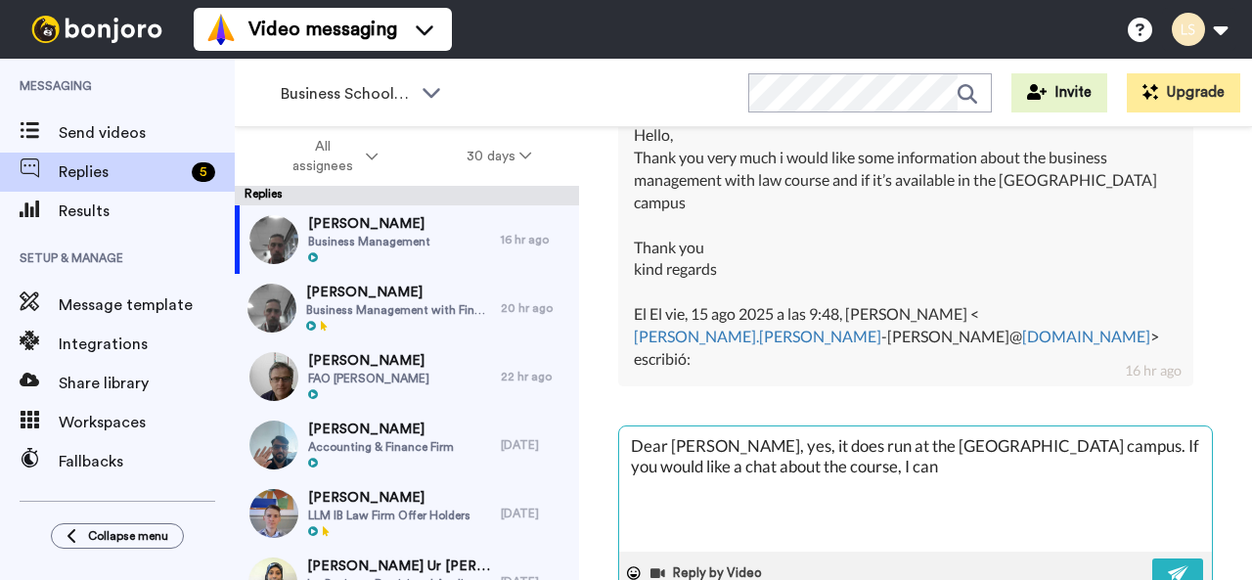
type textarea "Dear Eva, yes, it does run at the Bedford campus. If you would like a chat abou…"
type textarea "x"
type textarea "Dear Eva, yes, it does run at the Bedford campus. If you would like a chat abou…"
type textarea "x"
type textarea "Dear Eva, yes, it does run at the Bedford campus. If you would like a chat abou…"
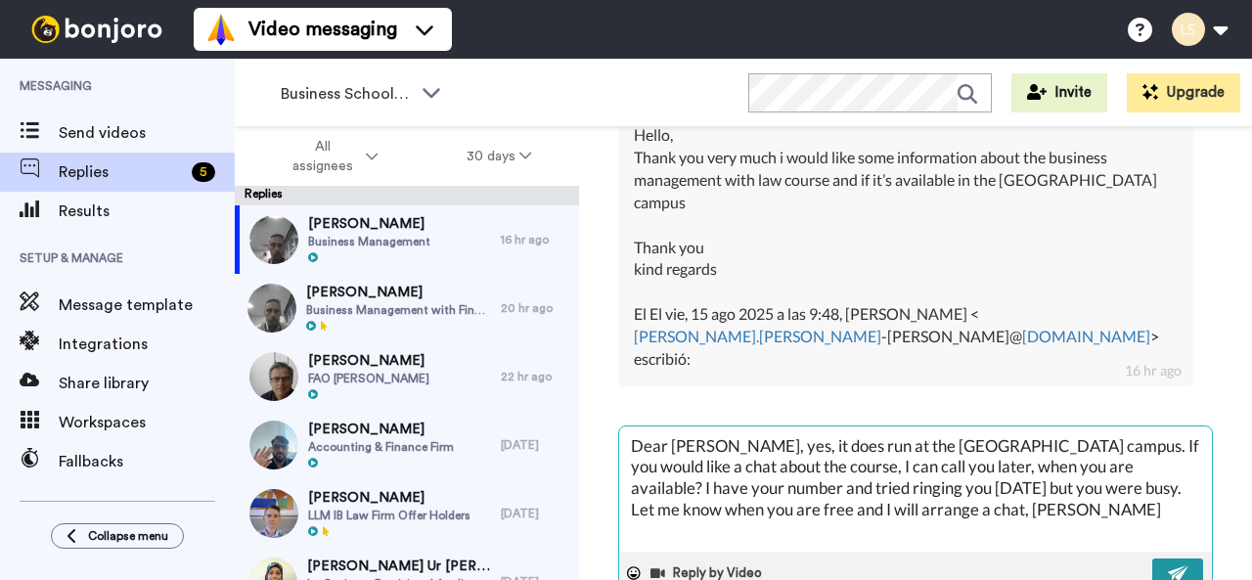
click at [1164, 558] on button at bounding box center [1177, 573] width 51 height 30
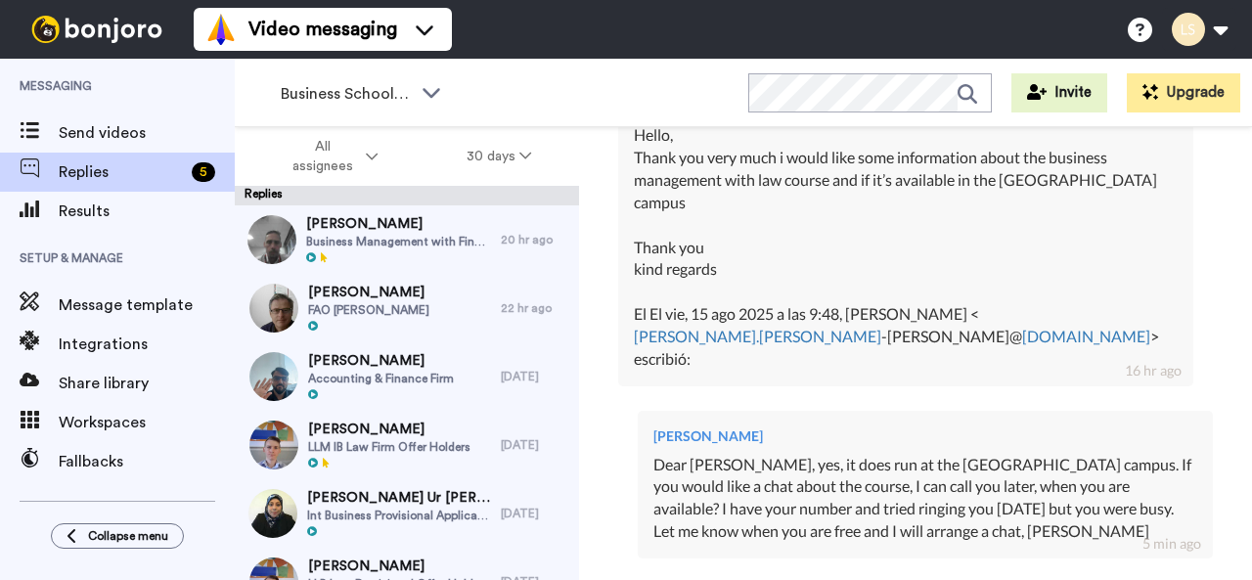
scroll to position [839, 0]
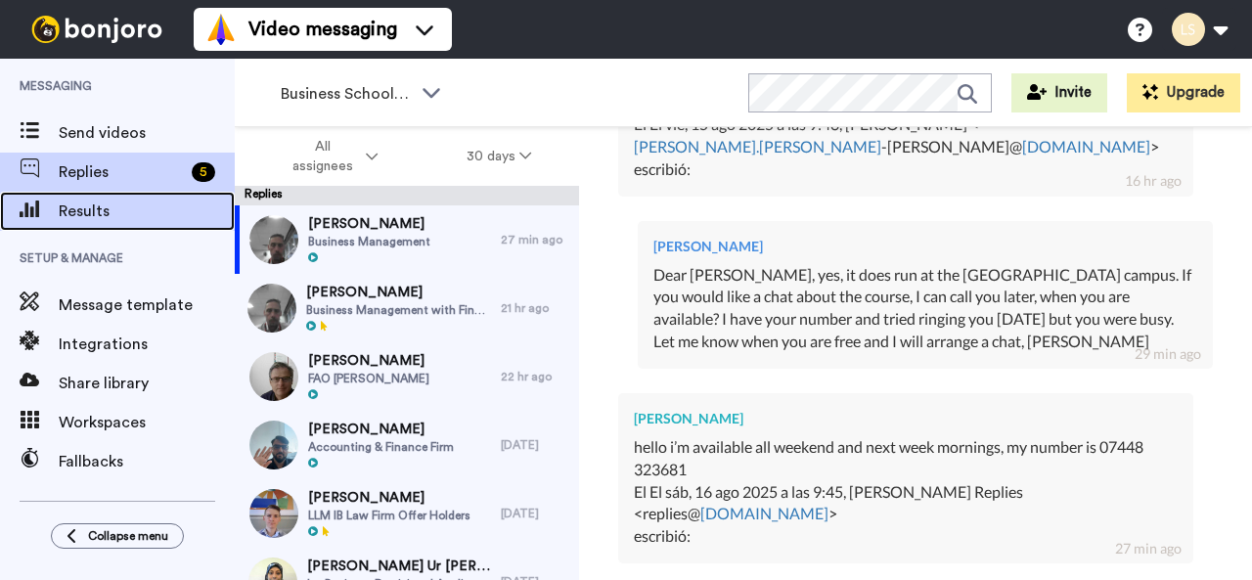
click at [134, 205] on span "Results" at bounding box center [147, 211] width 176 height 23
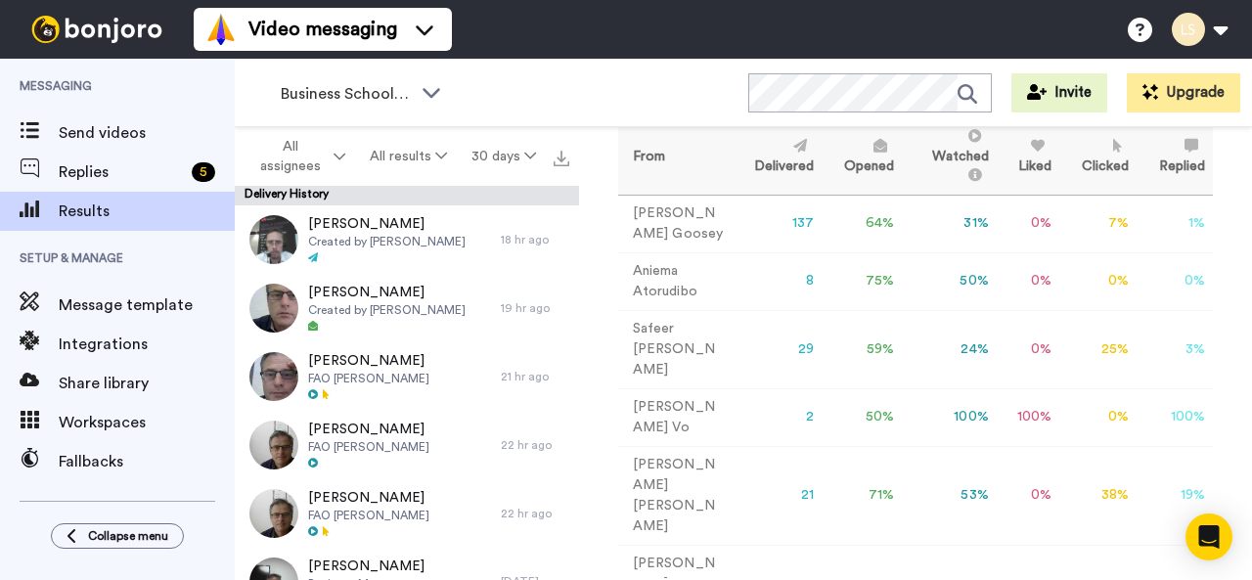
scroll to position [168, 0]
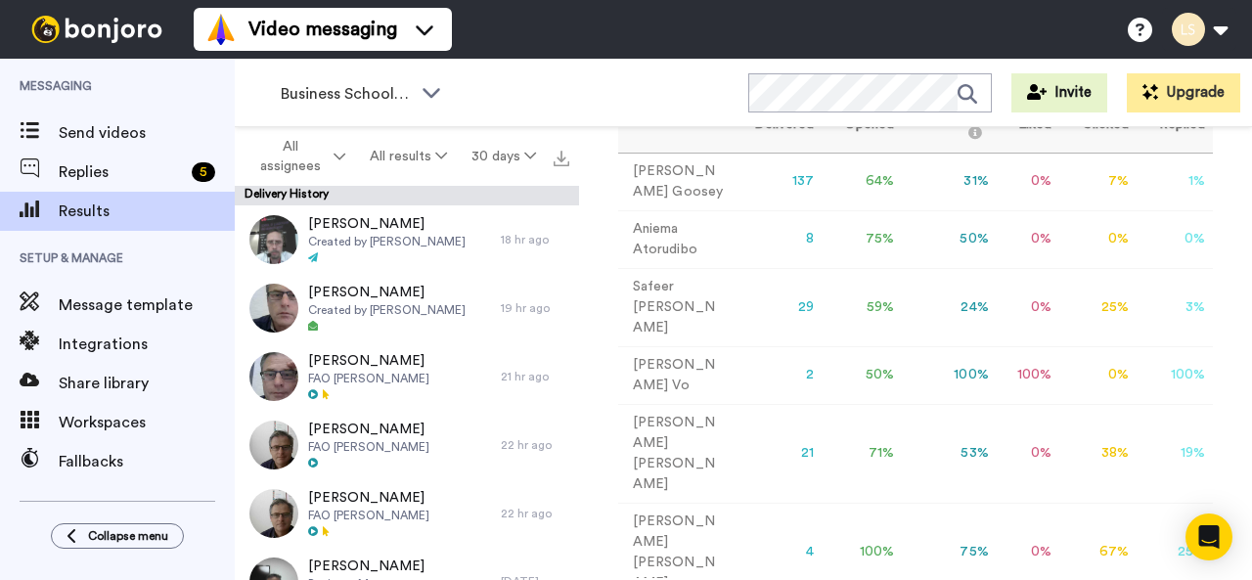
click at [781, 443] on td "21" at bounding box center [778, 453] width 90 height 99
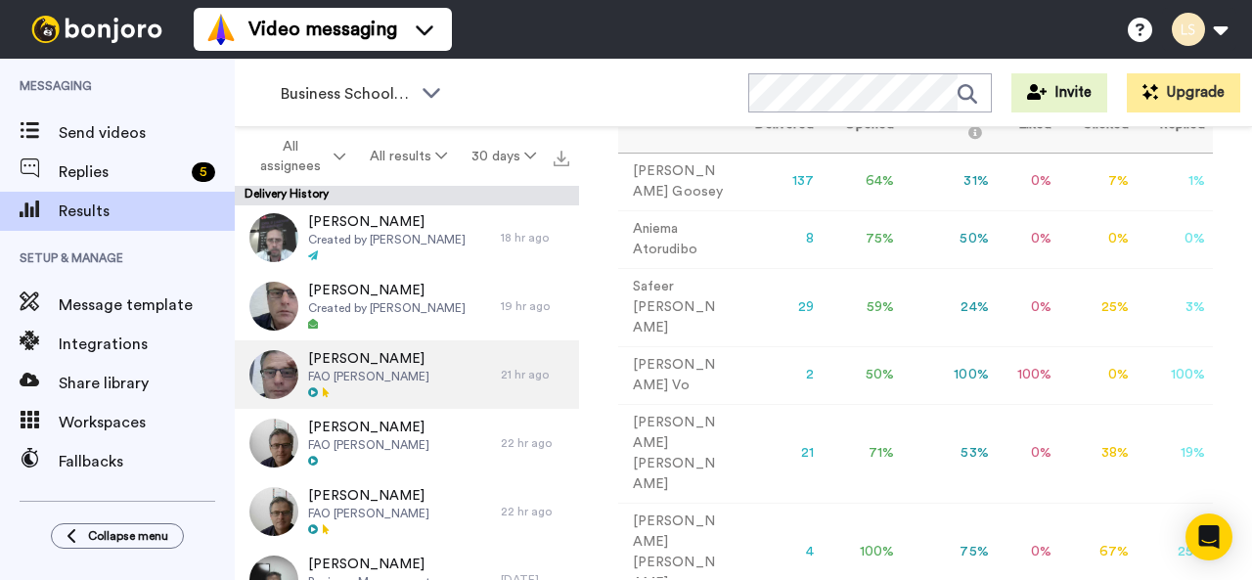
scroll to position [0, 0]
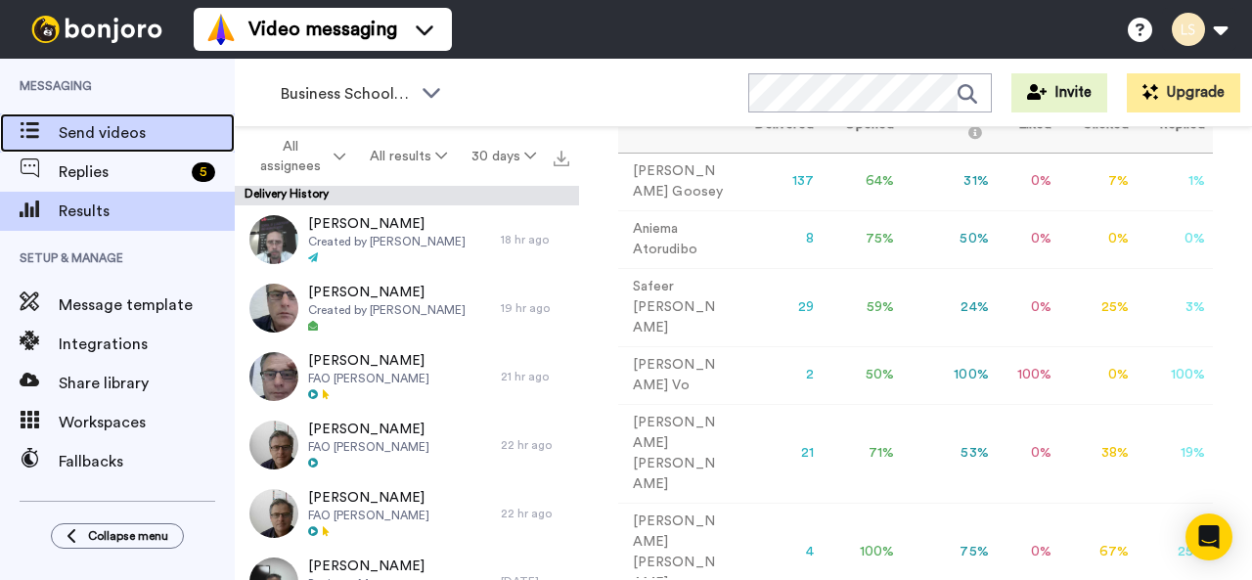
click at [120, 128] on span "Send videos" at bounding box center [147, 132] width 176 height 23
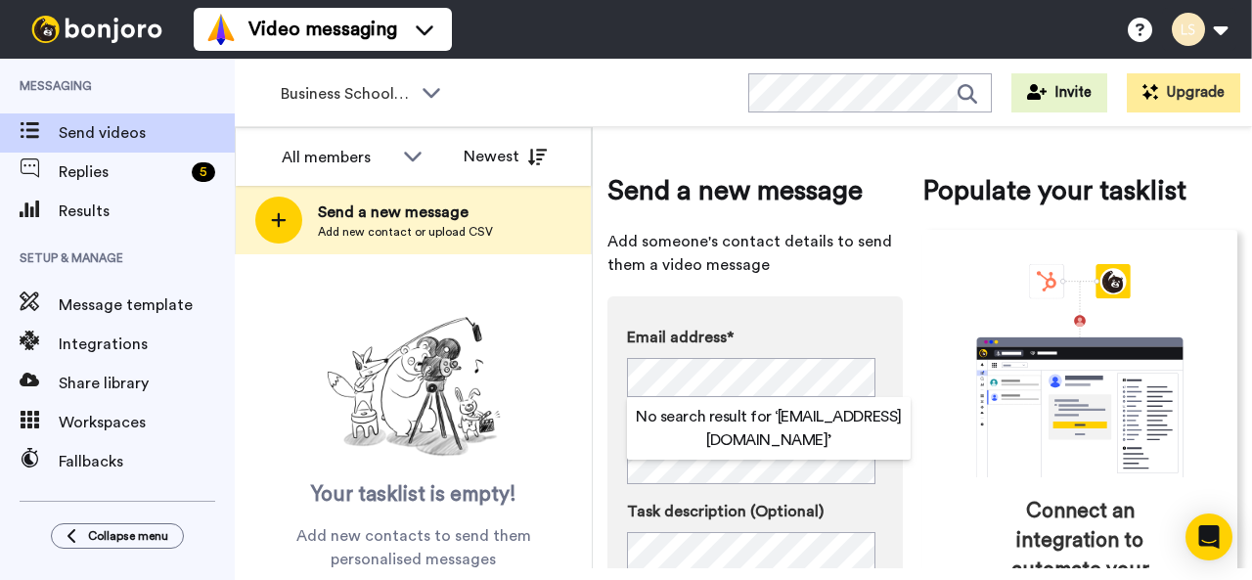
click at [890, 256] on span "Add someone's contact details to send them a video message" at bounding box center [754, 253] width 295 height 47
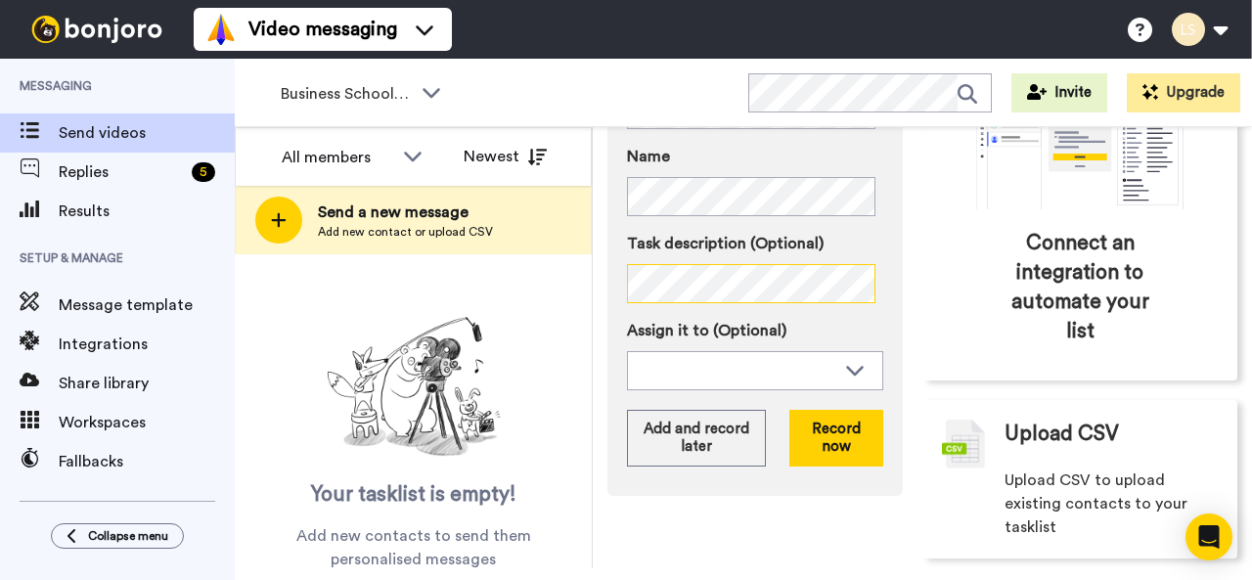
scroll to position [270, 0]
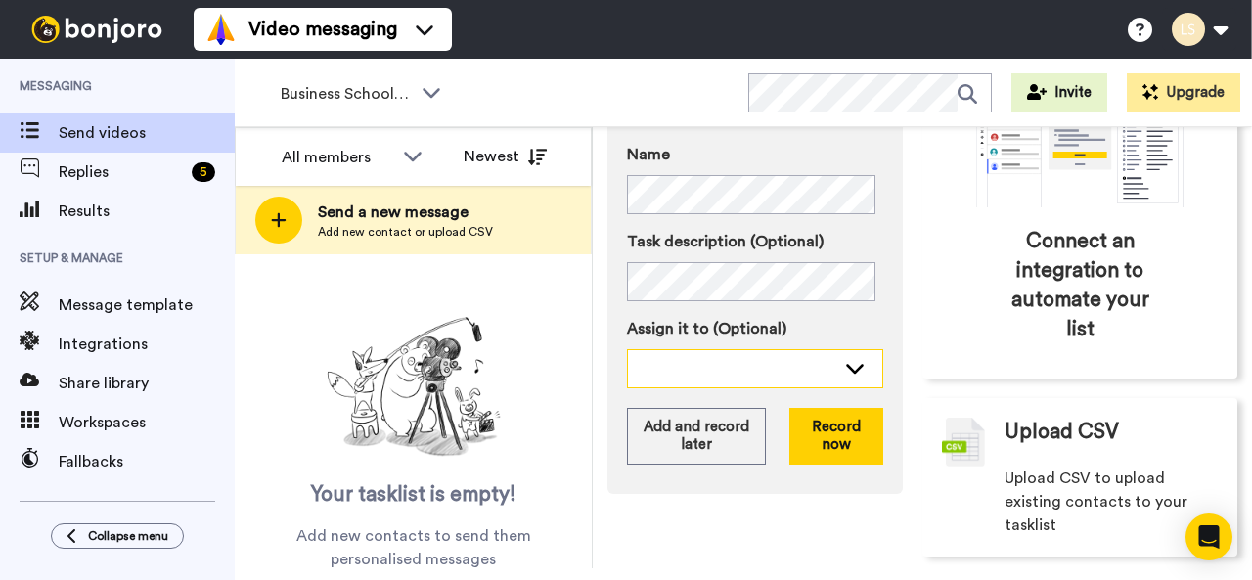
click at [848, 369] on icon at bounding box center [854, 368] width 23 height 20
click at [858, 322] on label "Assign it to (Optional)" at bounding box center [755, 328] width 256 height 23
click at [846, 371] on icon at bounding box center [855, 369] width 18 height 10
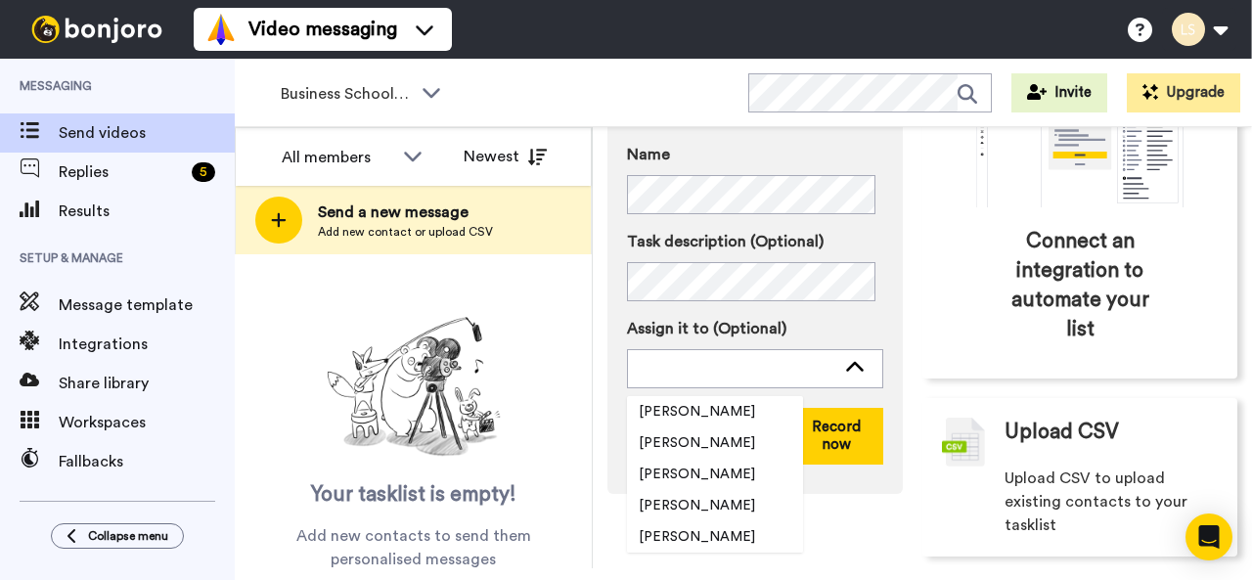
click at [876, 310] on div "Email address* No search result for ‘ ayodelesalako261@gmail.com ’ Name Task de…" at bounding box center [754, 260] width 295 height 468
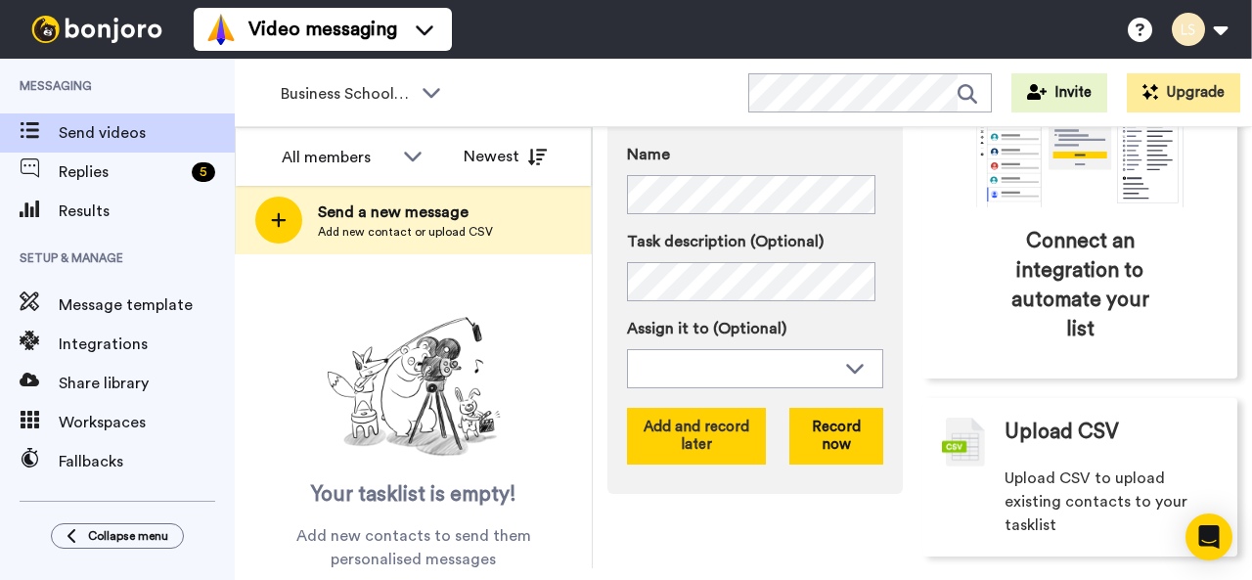
click at [704, 440] on button "Add and record later" at bounding box center [696, 436] width 139 height 57
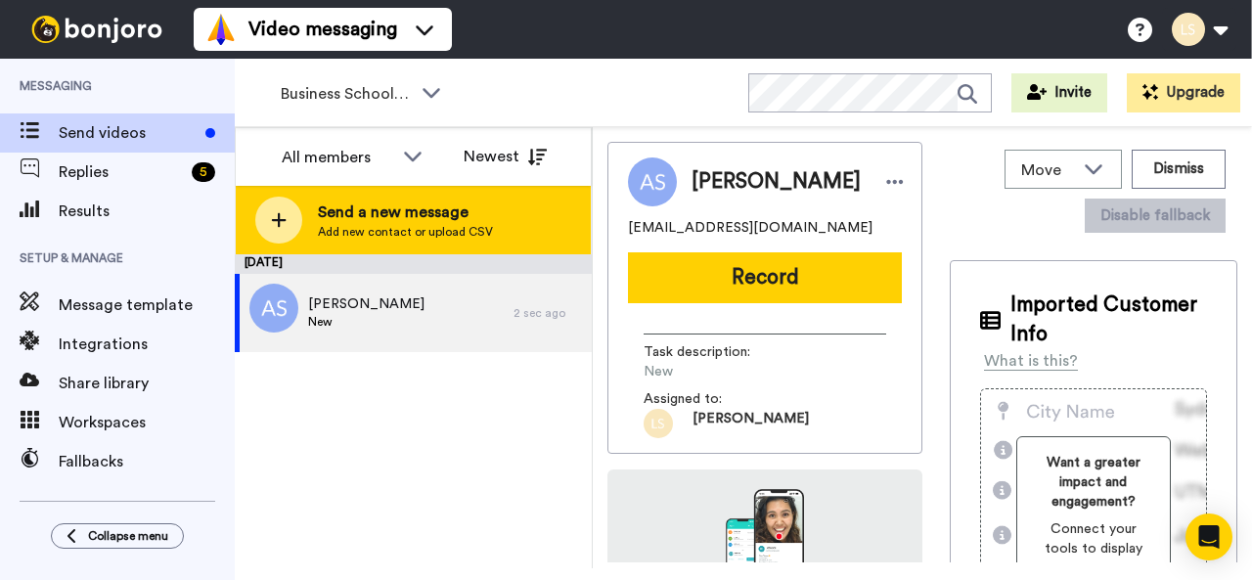
click at [333, 220] on span "Send a new message" at bounding box center [405, 212] width 175 height 23
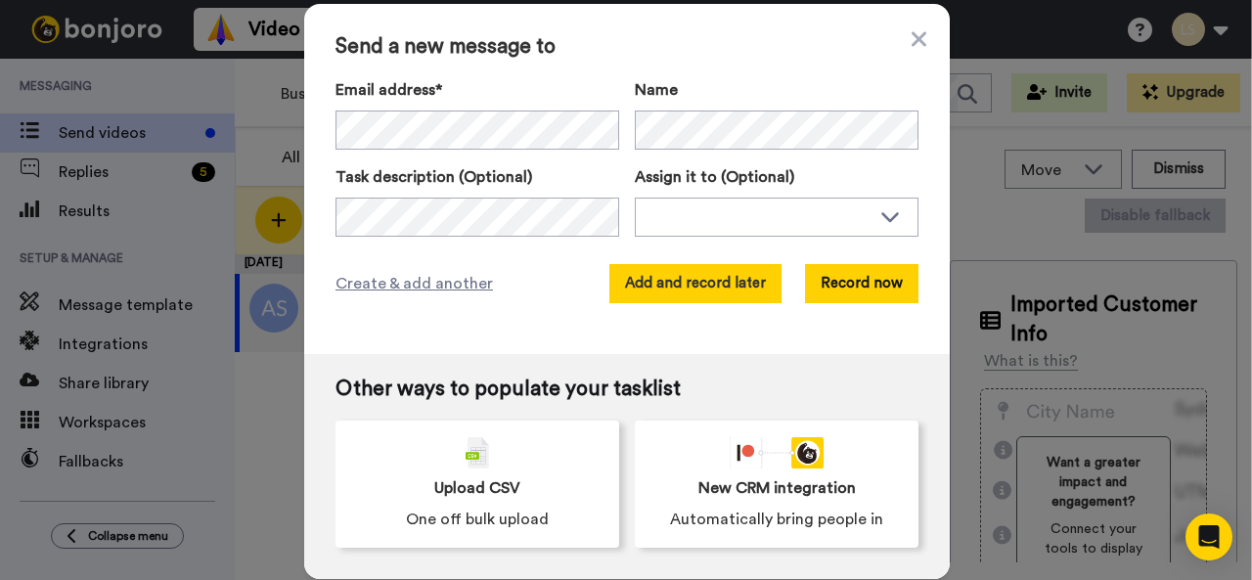
click at [674, 281] on button "Add and record later" at bounding box center [695, 283] width 172 height 39
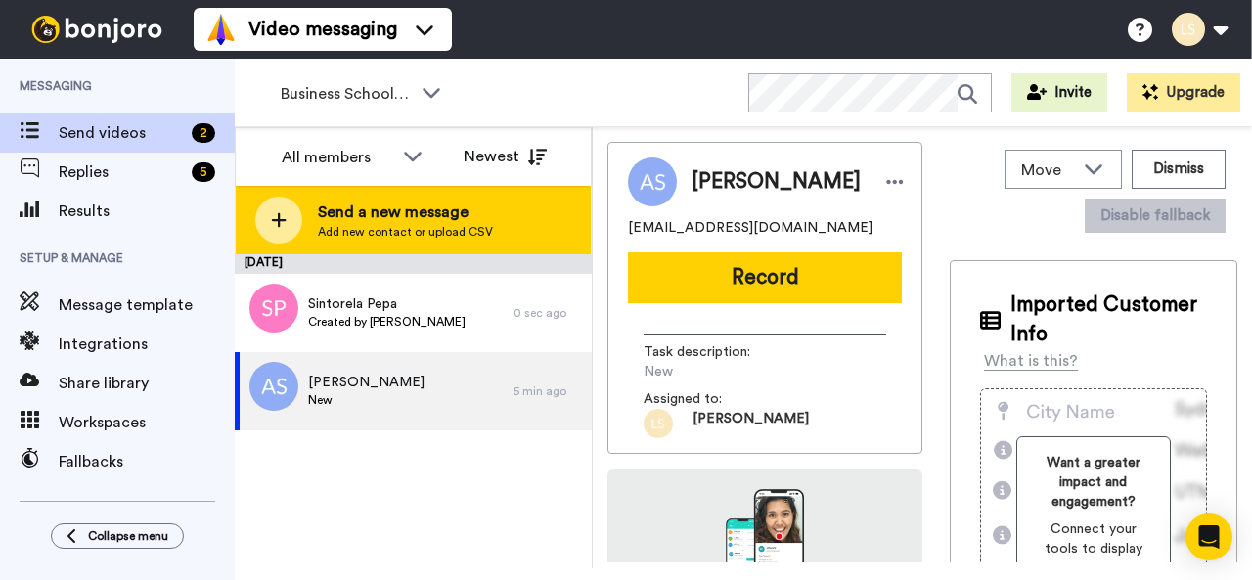
click at [315, 211] on div "Send a new message Add new contact or upload CSV" at bounding box center [413, 220] width 355 height 68
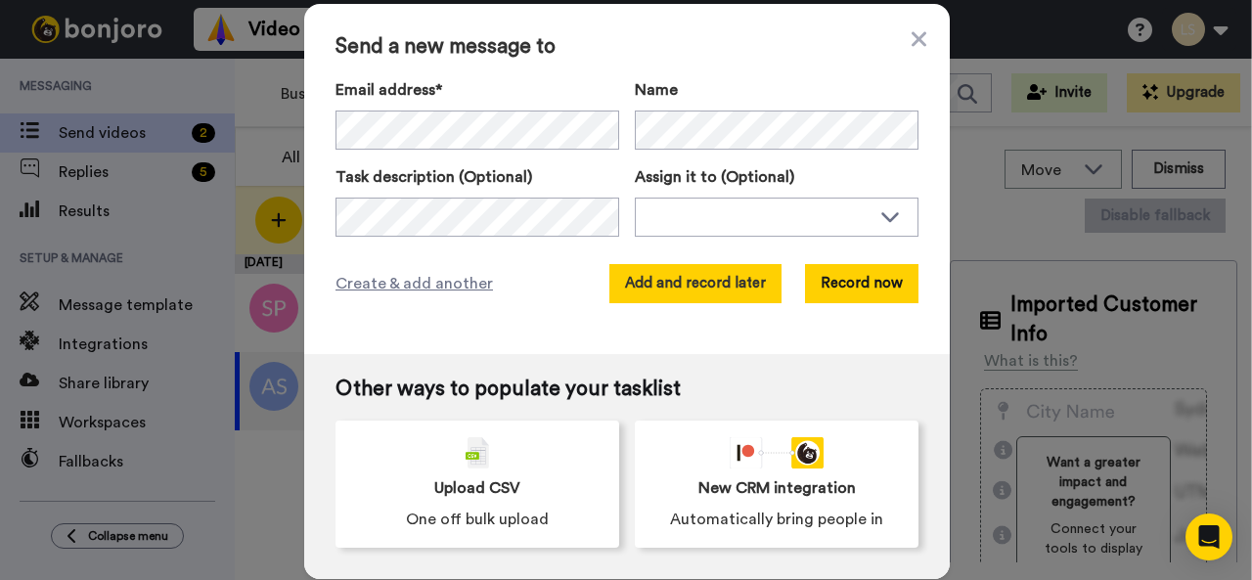
click at [689, 283] on button "Add and record later" at bounding box center [695, 283] width 172 height 39
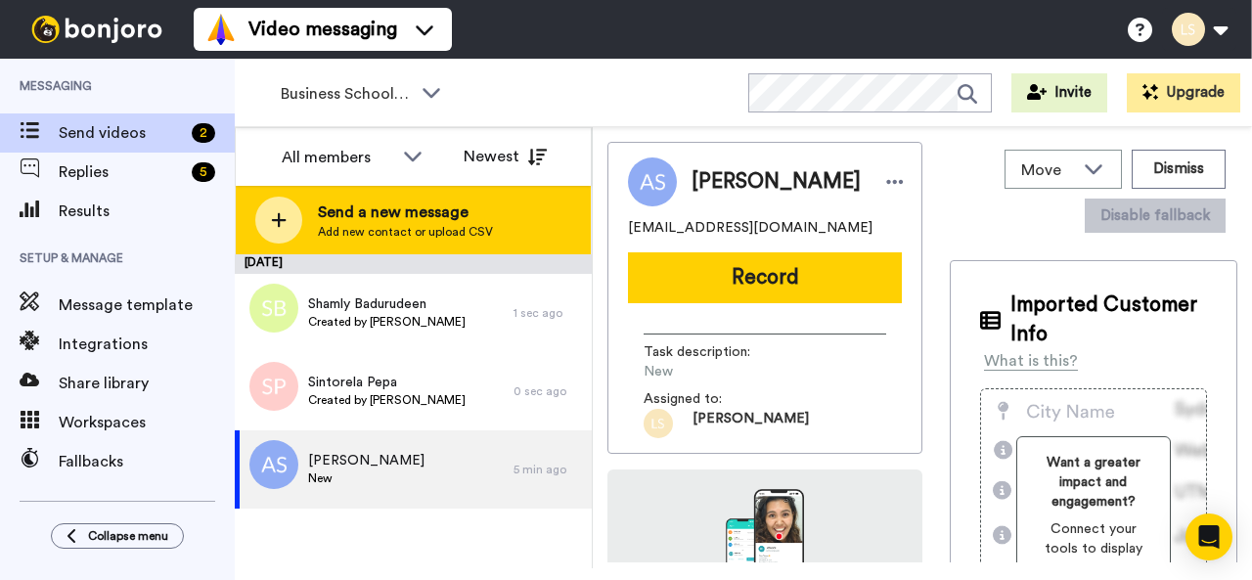
click at [284, 216] on icon at bounding box center [279, 220] width 16 height 18
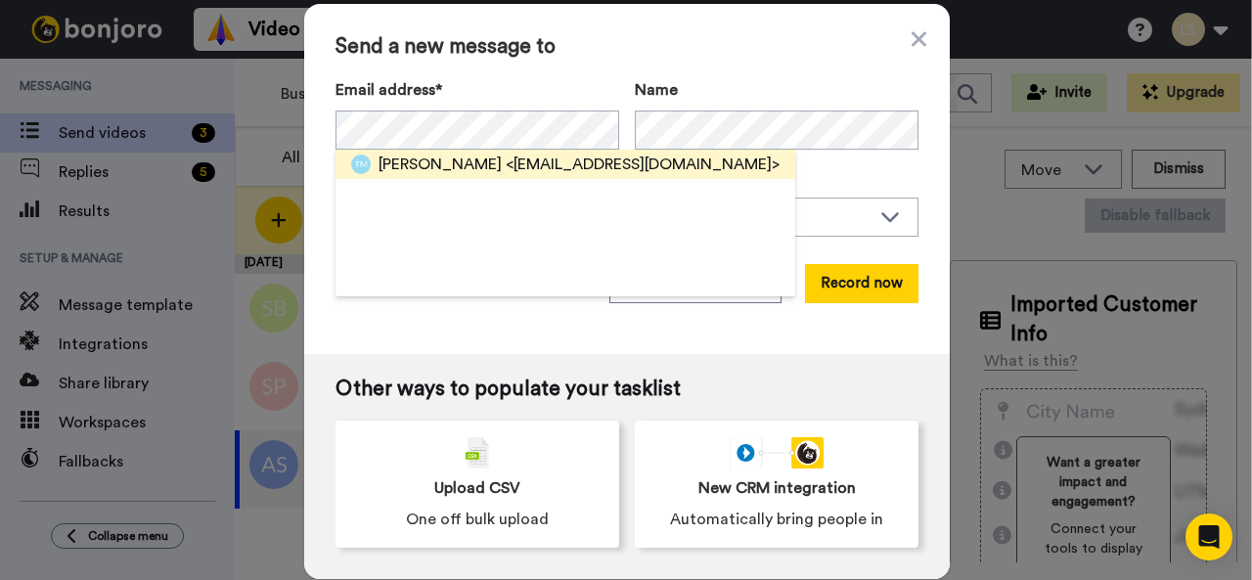
click at [506, 165] on span "<Tommc2607@icloud.com>" at bounding box center [643, 164] width 274 height 23
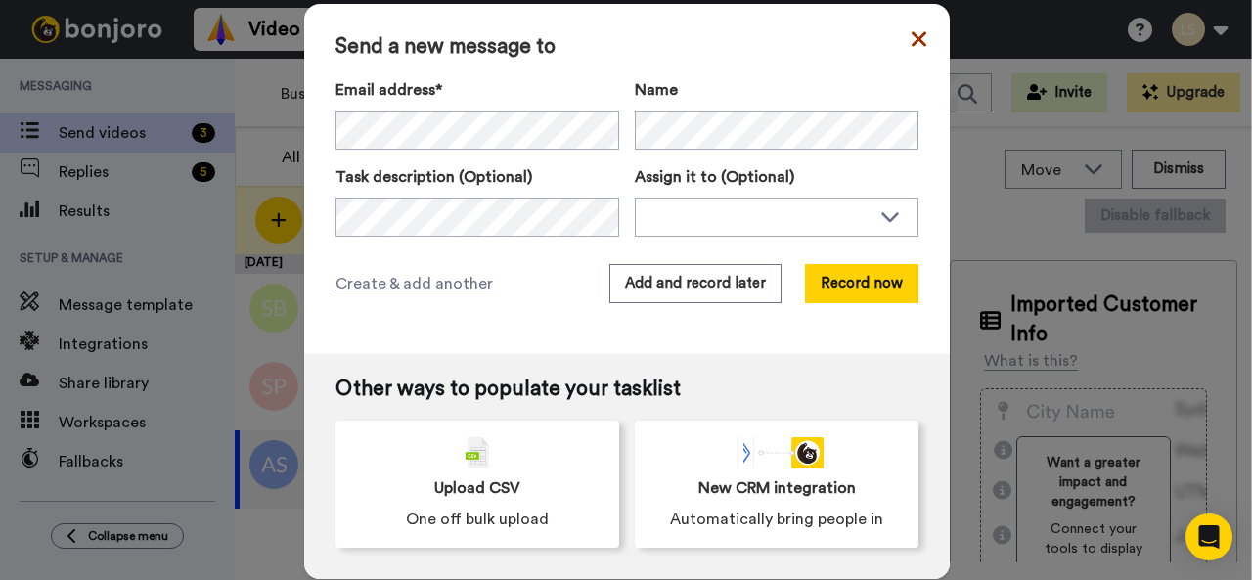
click at [912, 39] on icon at bounding box center [919, 38] width 15 height 15
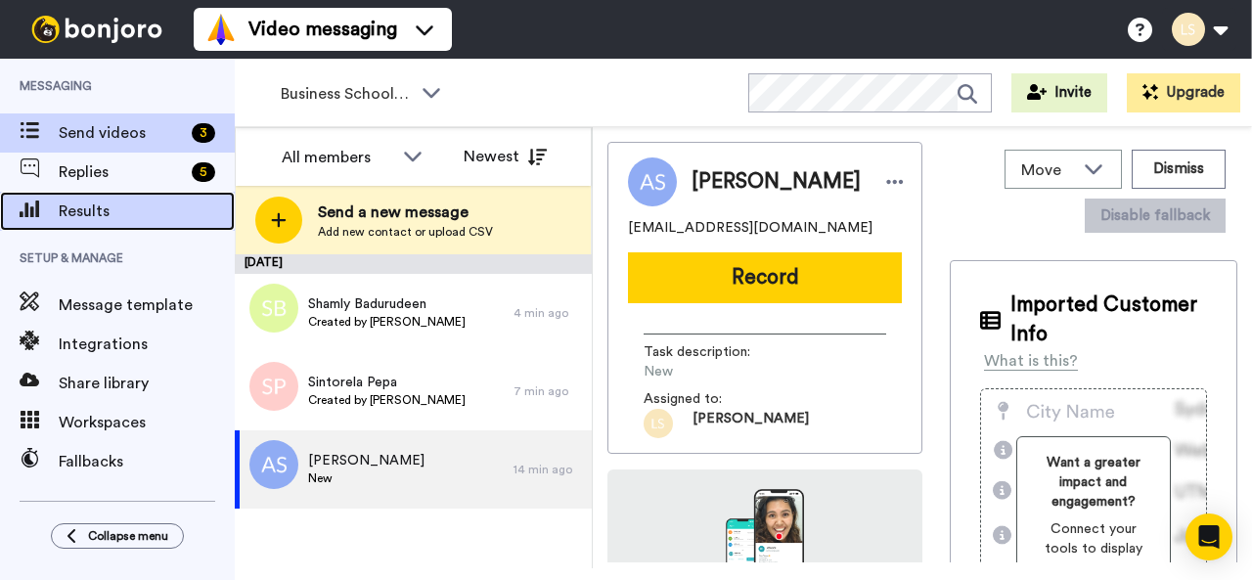
click at [86, 206] on span "Results" at bounding box center [147, 211] width 176 height 23
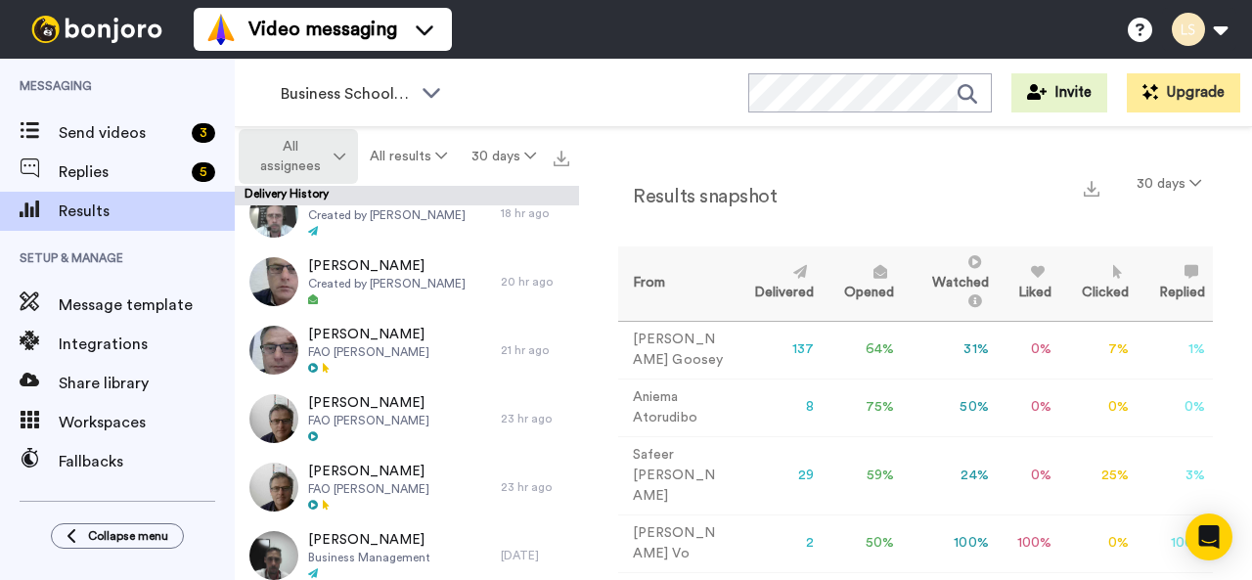
scroll to position [2, 0]
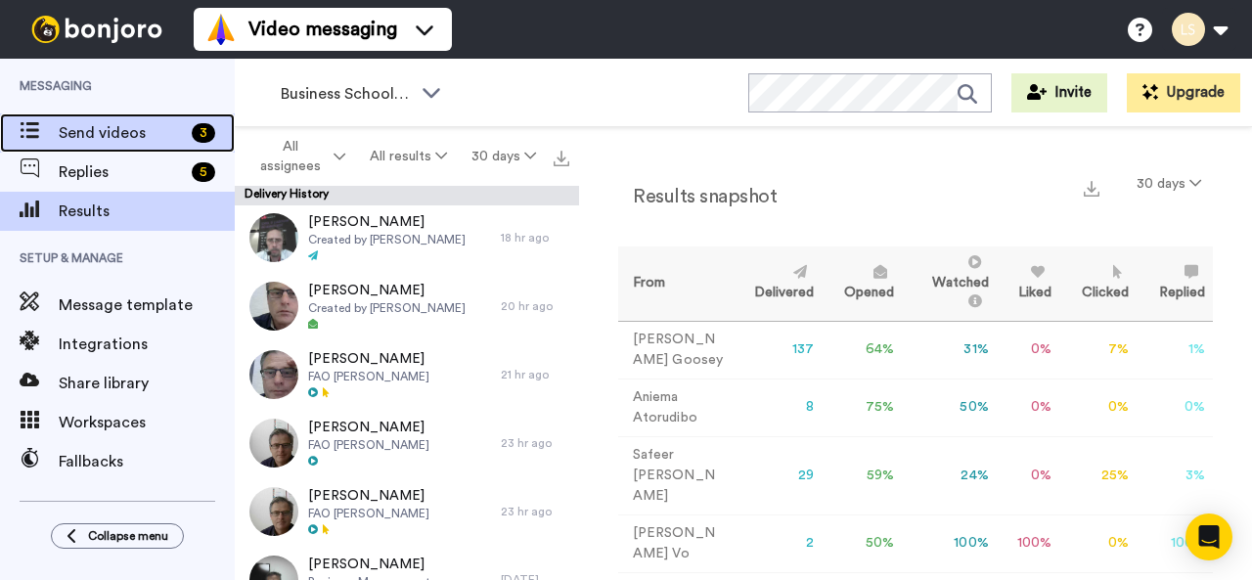
click at [101, 128] on span "Send videos" at bounding box center [121, 132] width 125 height 23
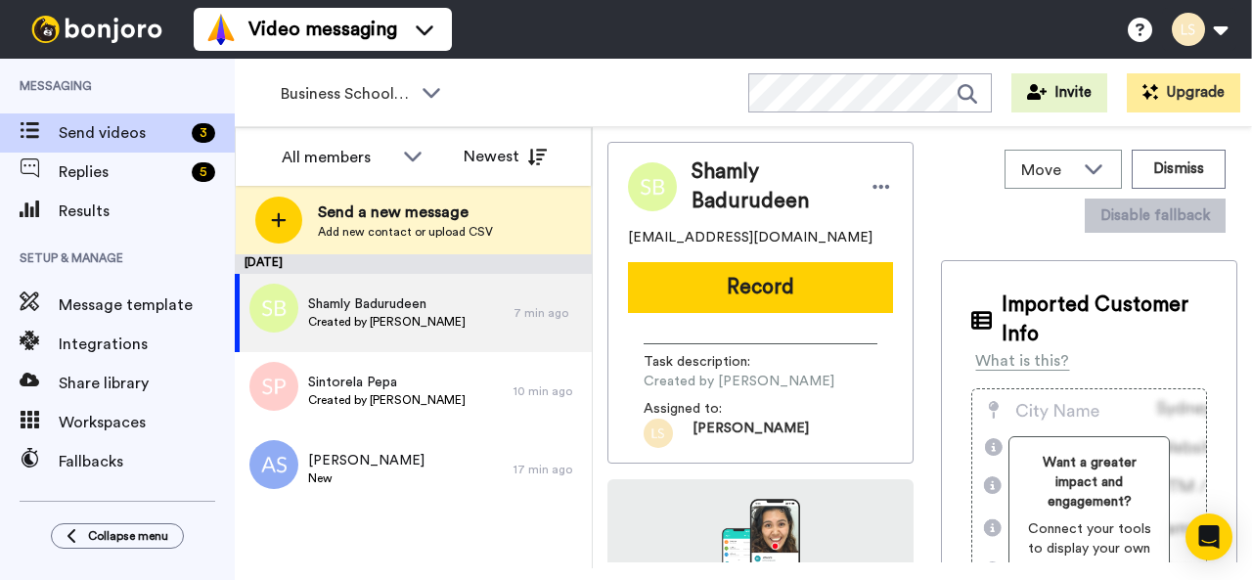
click at [282, 224] on icon at bounding box center [279, 220] width 16 height 18
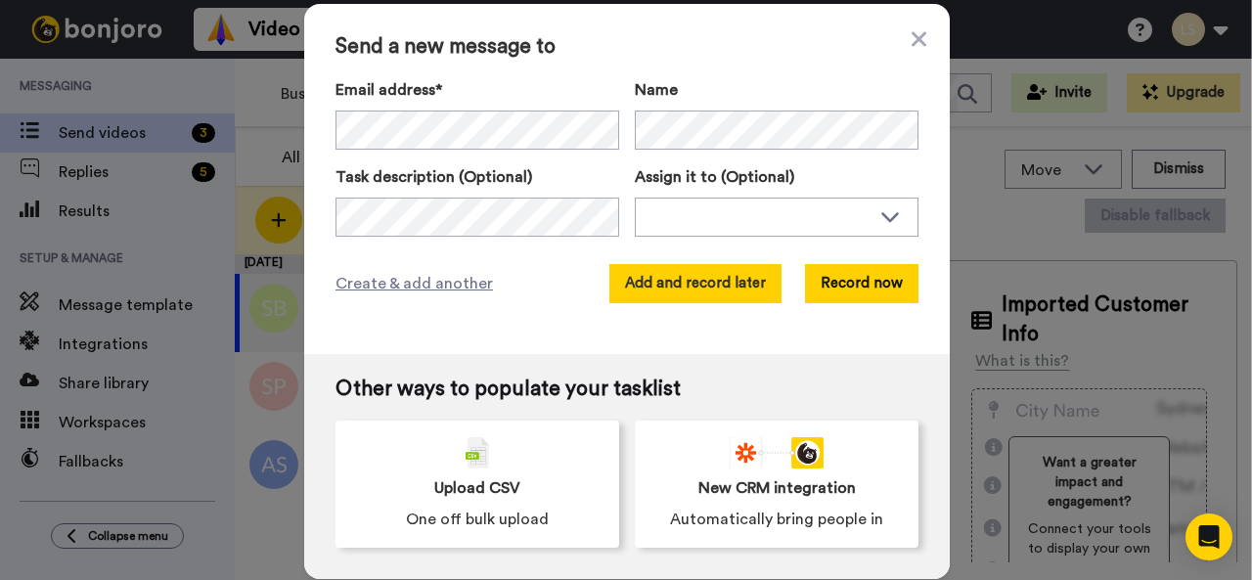
click at [690, 275] on button "Add and record later" at bounding box center [695, 283] width 172 height 39
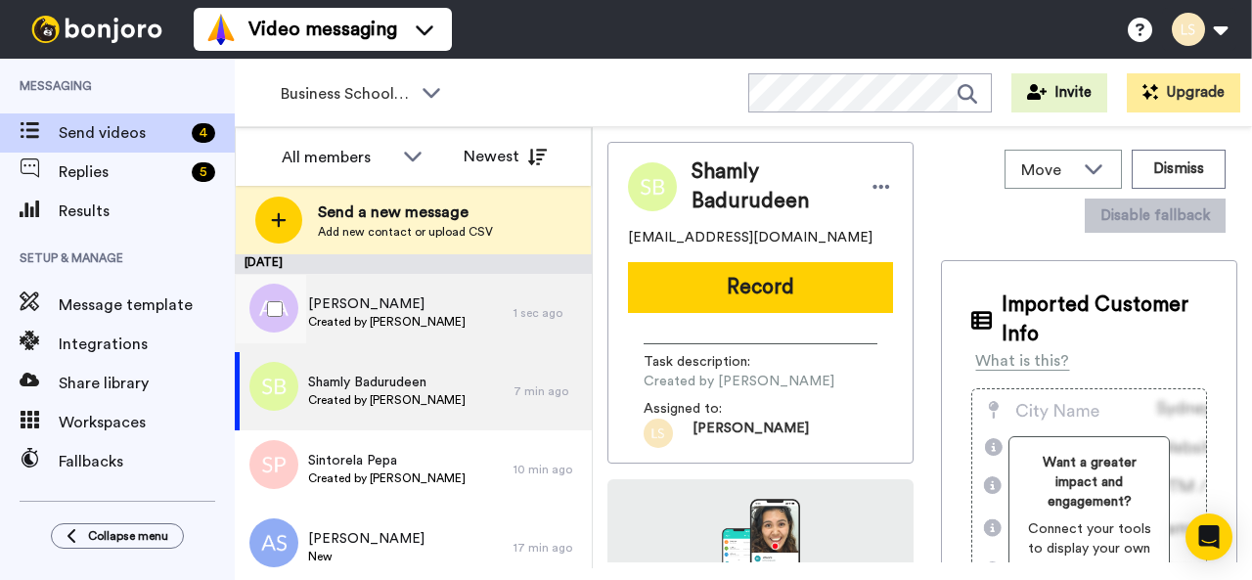
drag, startPoint x: 403, startPoint y: 306, endPoint x: 368, endPoint y: 304, distance: 35.3
click at [368, 304] on span "Aleena Amer" at bounding box center [386, 304] width 157 height 20
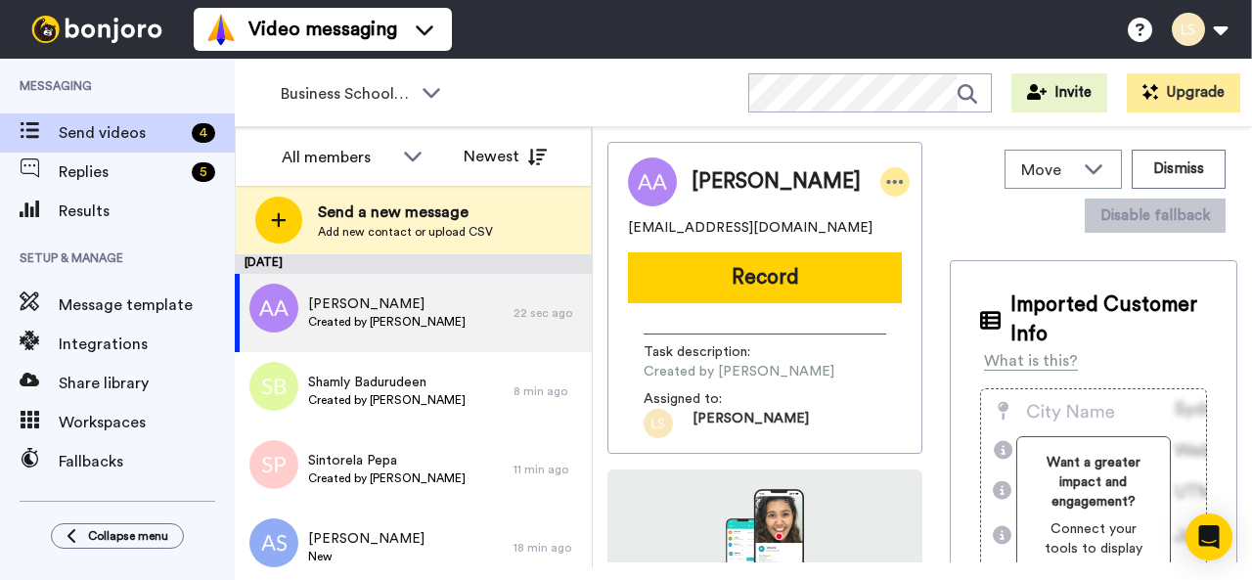
click at [886, 173] on icon at bounding box center [895, 182] width 18 height 20
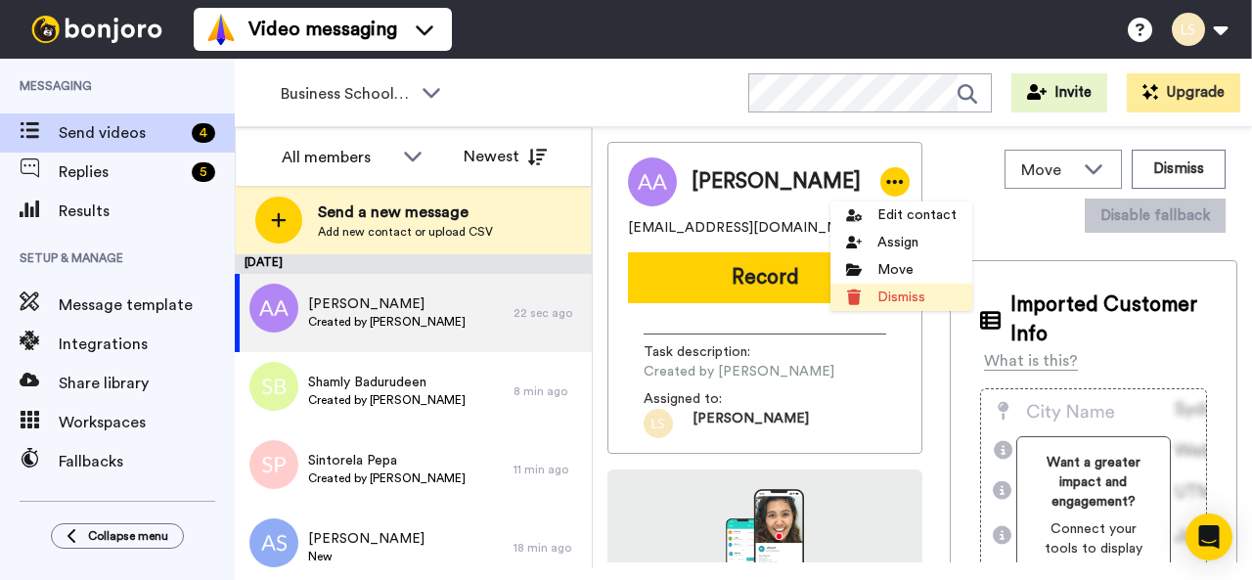
click at [902, 298] on li "Dismiss" at bounding box center [901, 297] width 142 height 27
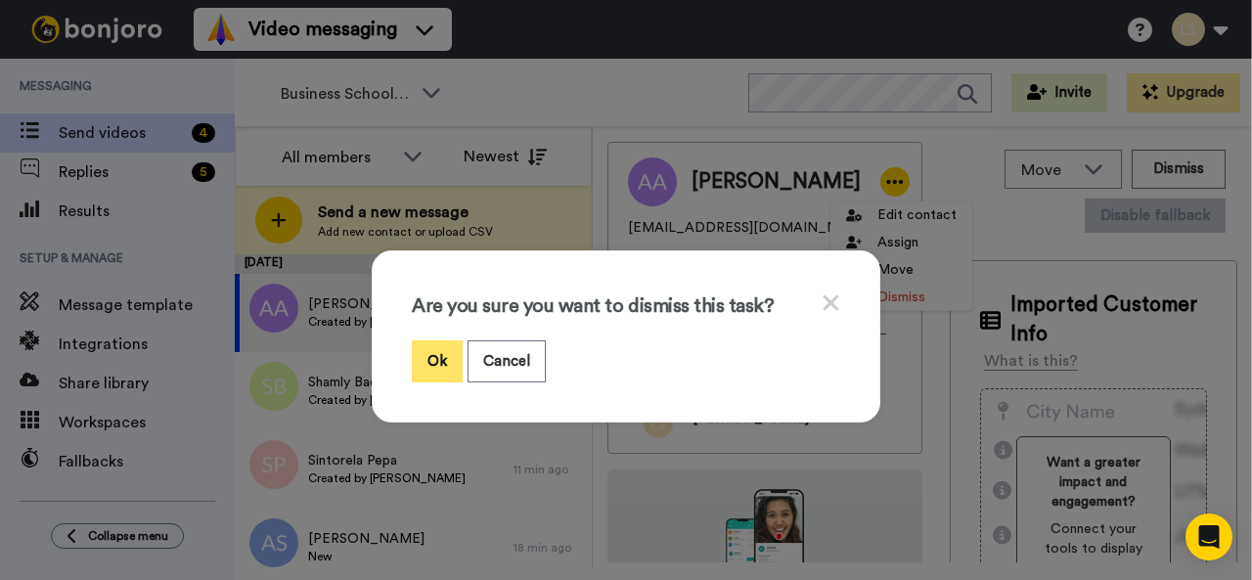
click at [428, 359] on button "Ok" at bounding box center [437, 361] width 51 height 42
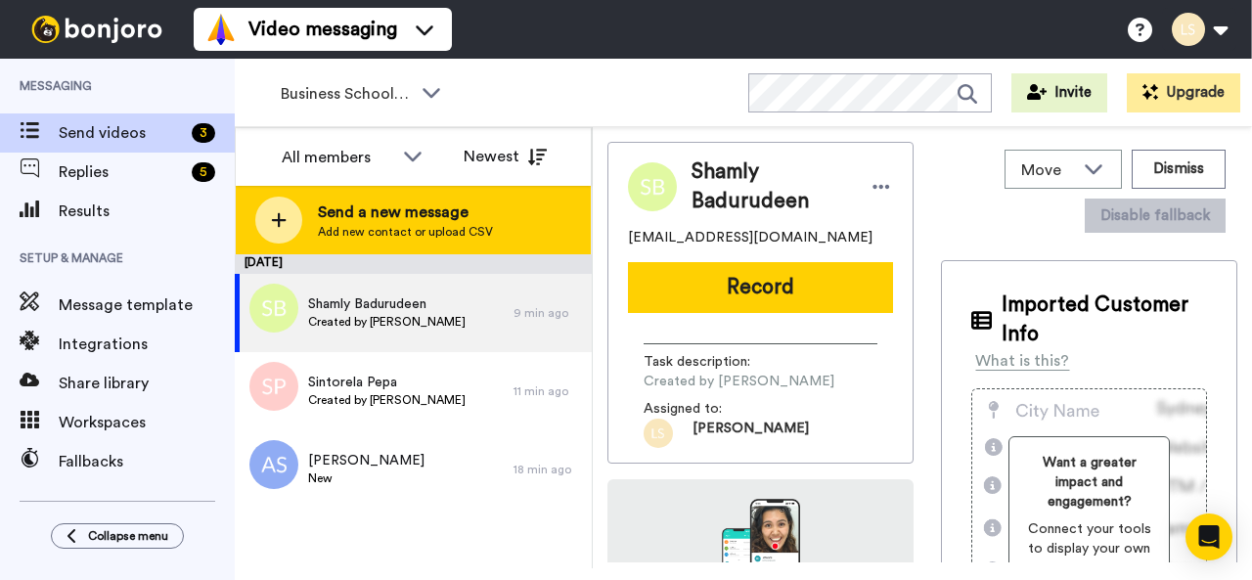
click at [277, 217] on icon at bounding box center [279, 220] width 16 height 18
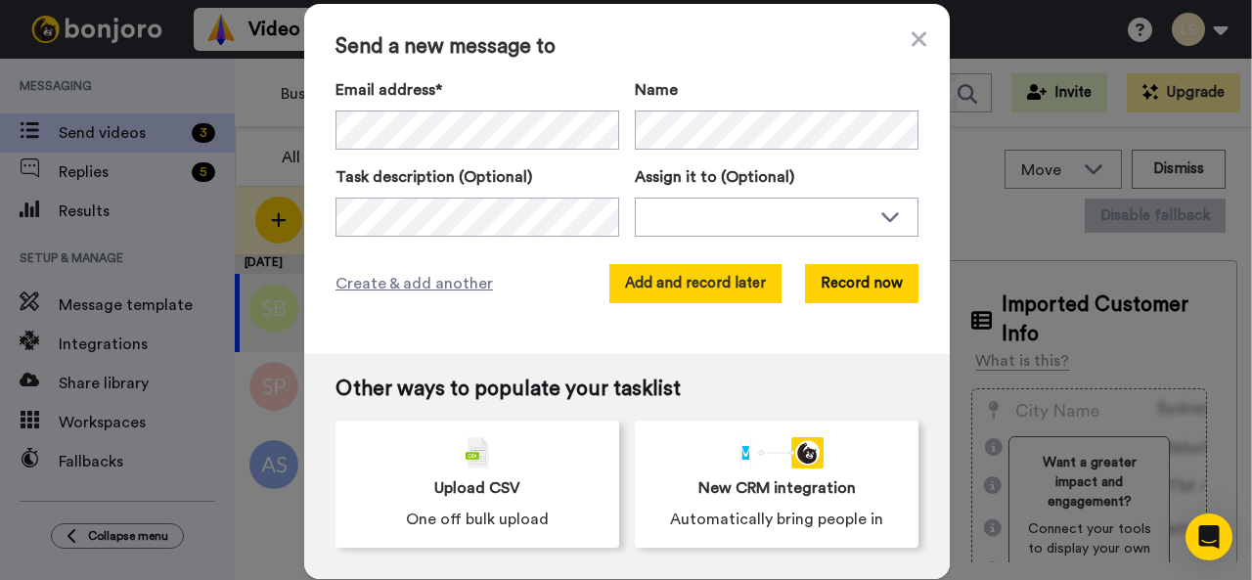
click at [720, 286] on button "Add and record later" at bounding box center [695, 283] width 172 height 39
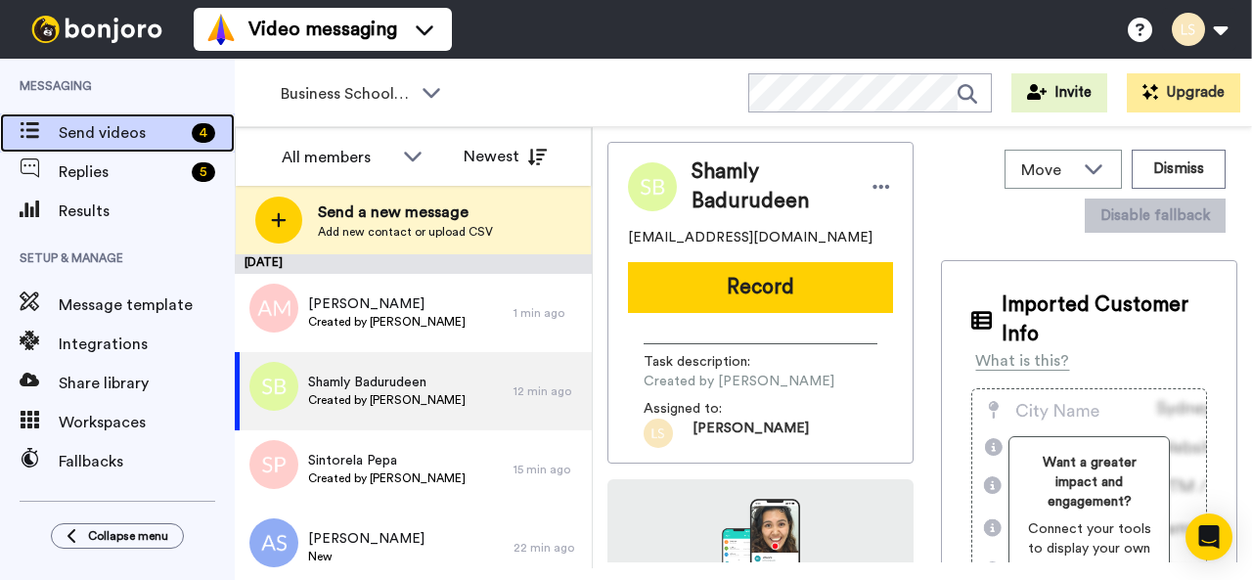
click at [118, 131] on span "Send videos" at bounding box center [121, 132] width 125 height 23
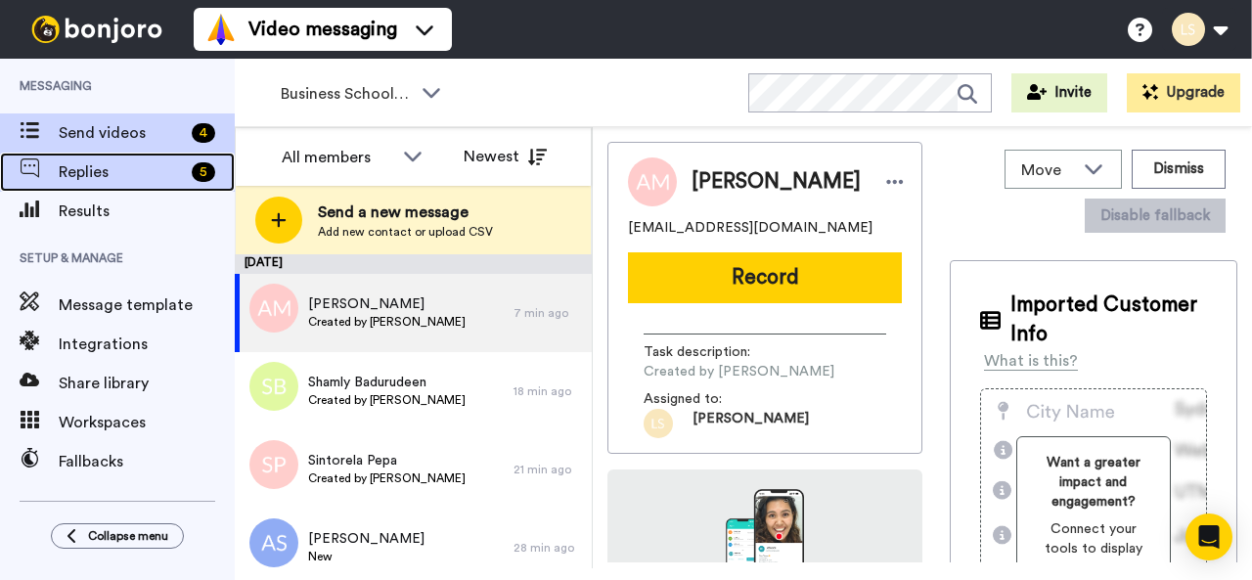
click at [112, 169] on span "Replies" at bounding box center [121, 171] width 125 height 23
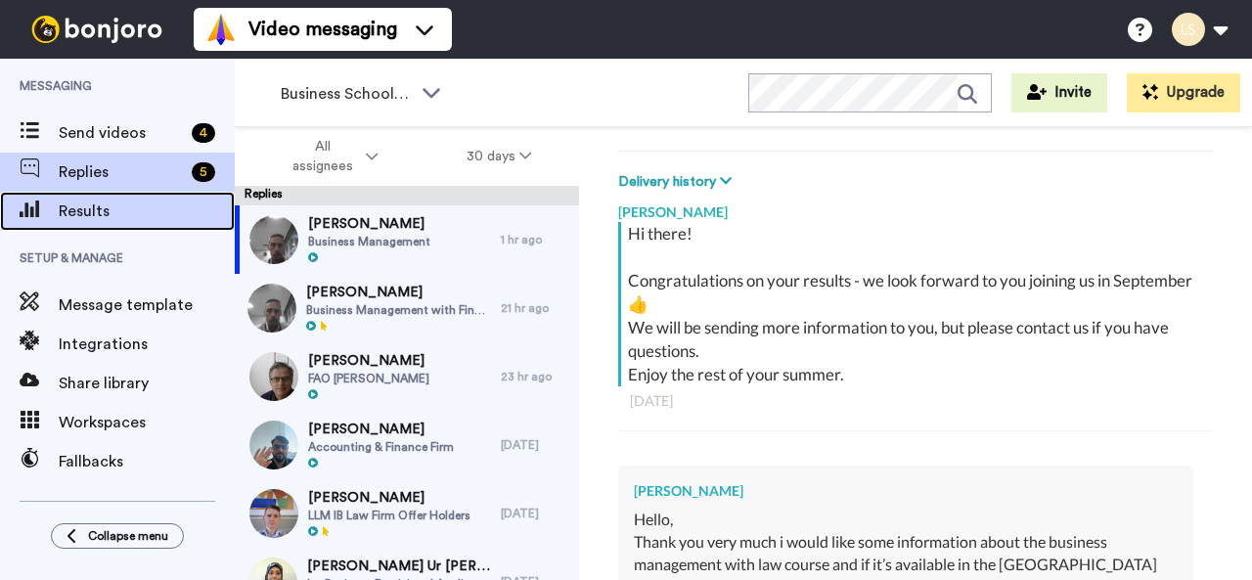
click at [105, 214] on span "Results" at bounding box center [147, 211] width 176 height 23
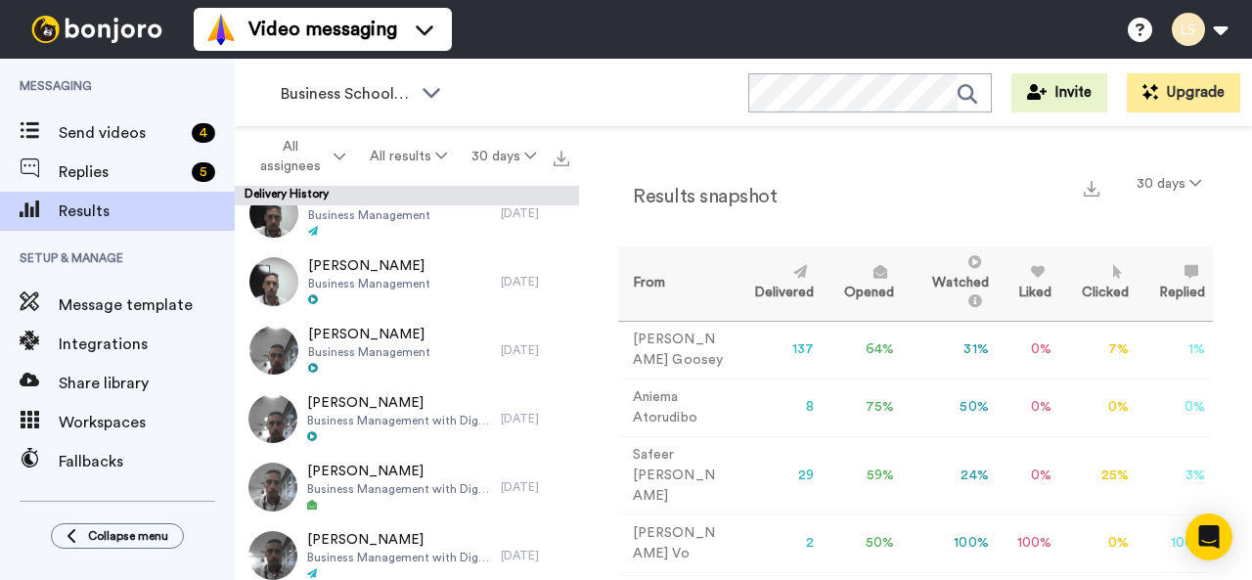
scroll to position [408, 0]
